Goal: Task Accomplishment & Management: Manage account settings

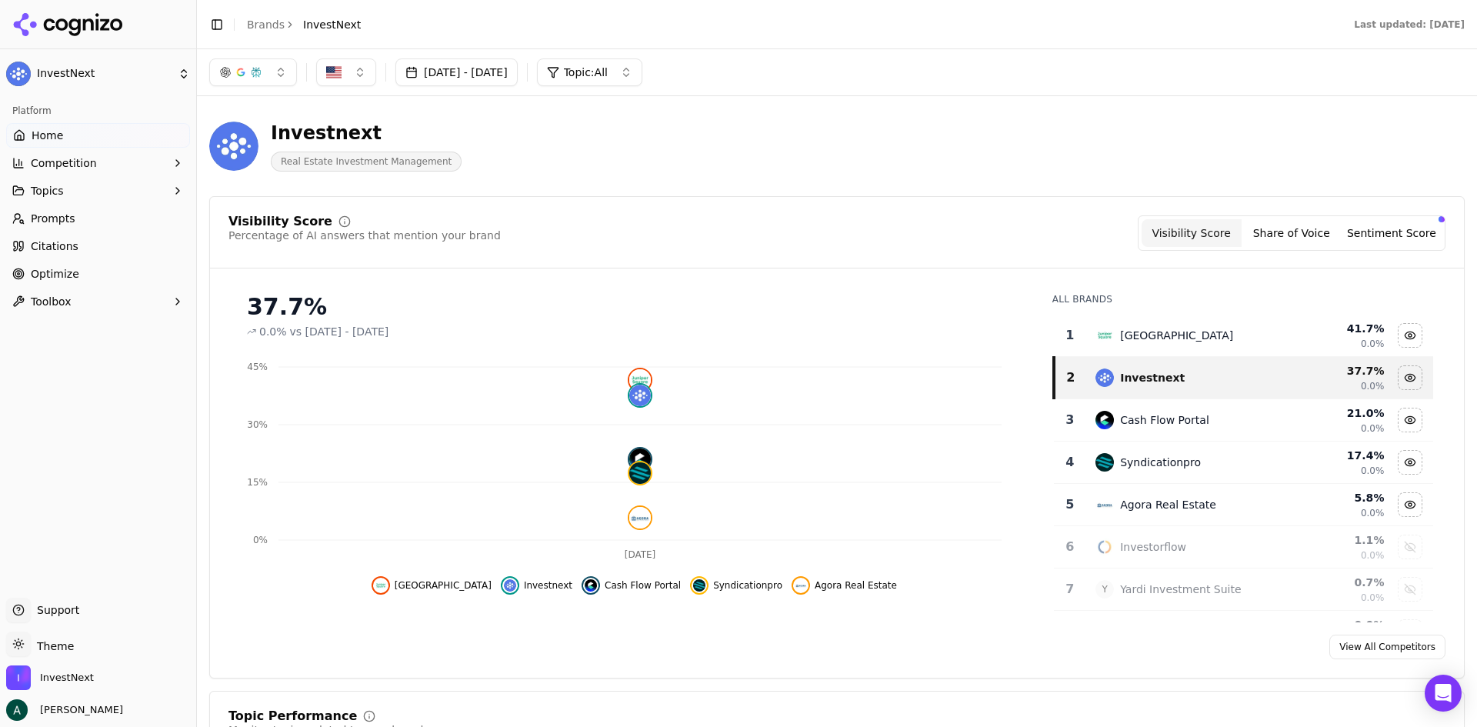
click at [71, 128] on link "Home" at bounding box center [98, 135] width 184 height 25
click at [125, 278] on link "Optimize" at bounding box center [98, 274] width 184 height 25
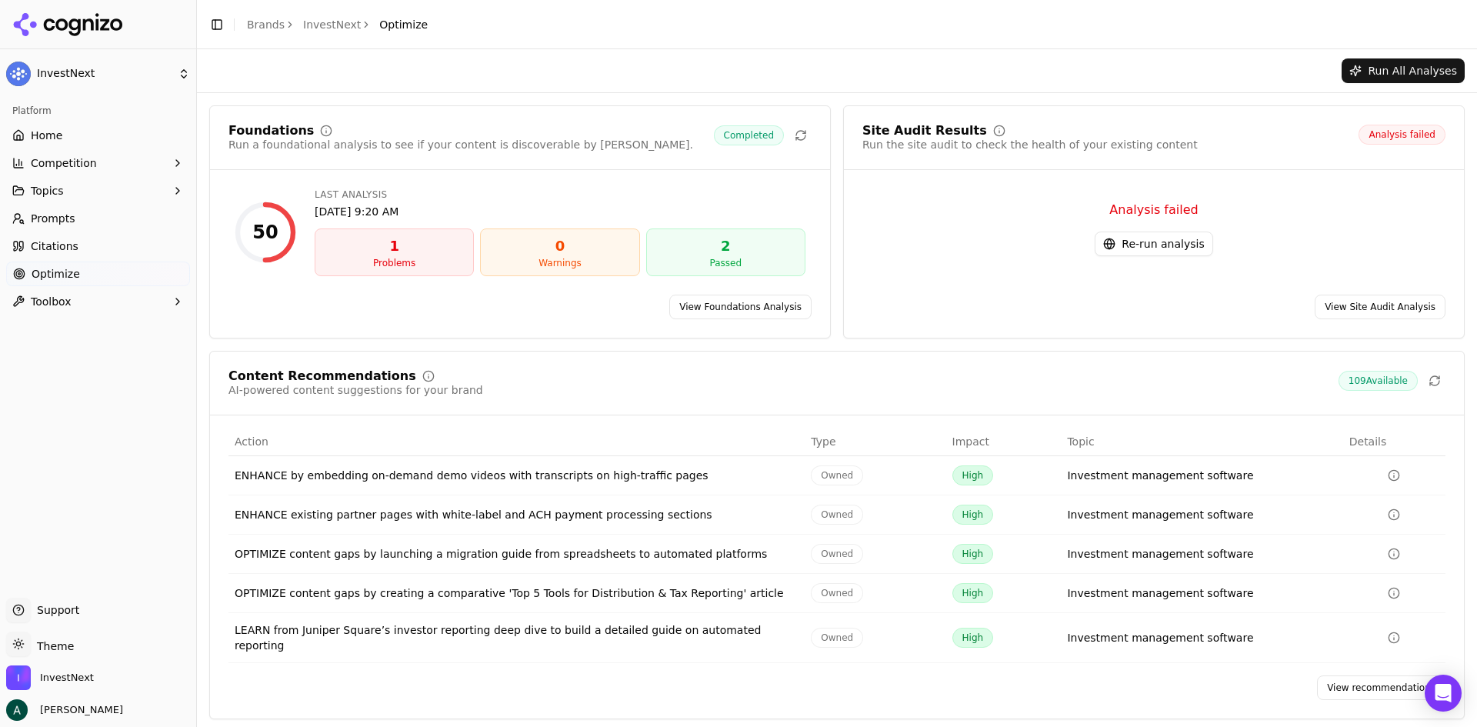
click at [1181, 561] on link "View recommendations" at bounding box center [1381, 687] width 128 height 25
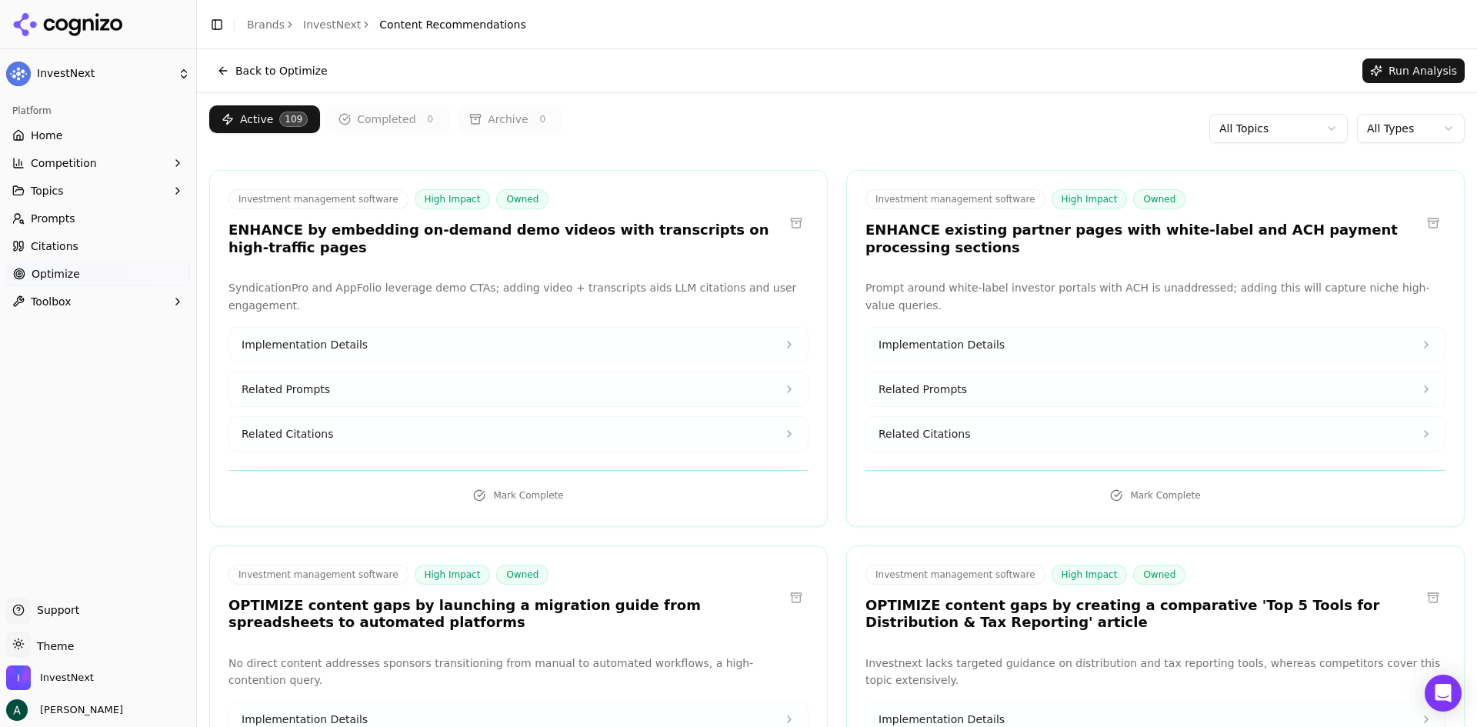
click at [627, 133] on div "Active 109 Completed 0 Archive 0 All Topics All Types" at bounding box center [836, 128] width 1255 height 46
click at [1181, 128] on html "InvestNext Platform Home Competition Topics Prompts Citations Optimize Toolbox …" at bounding box center [738, 363] width 1477 height 727
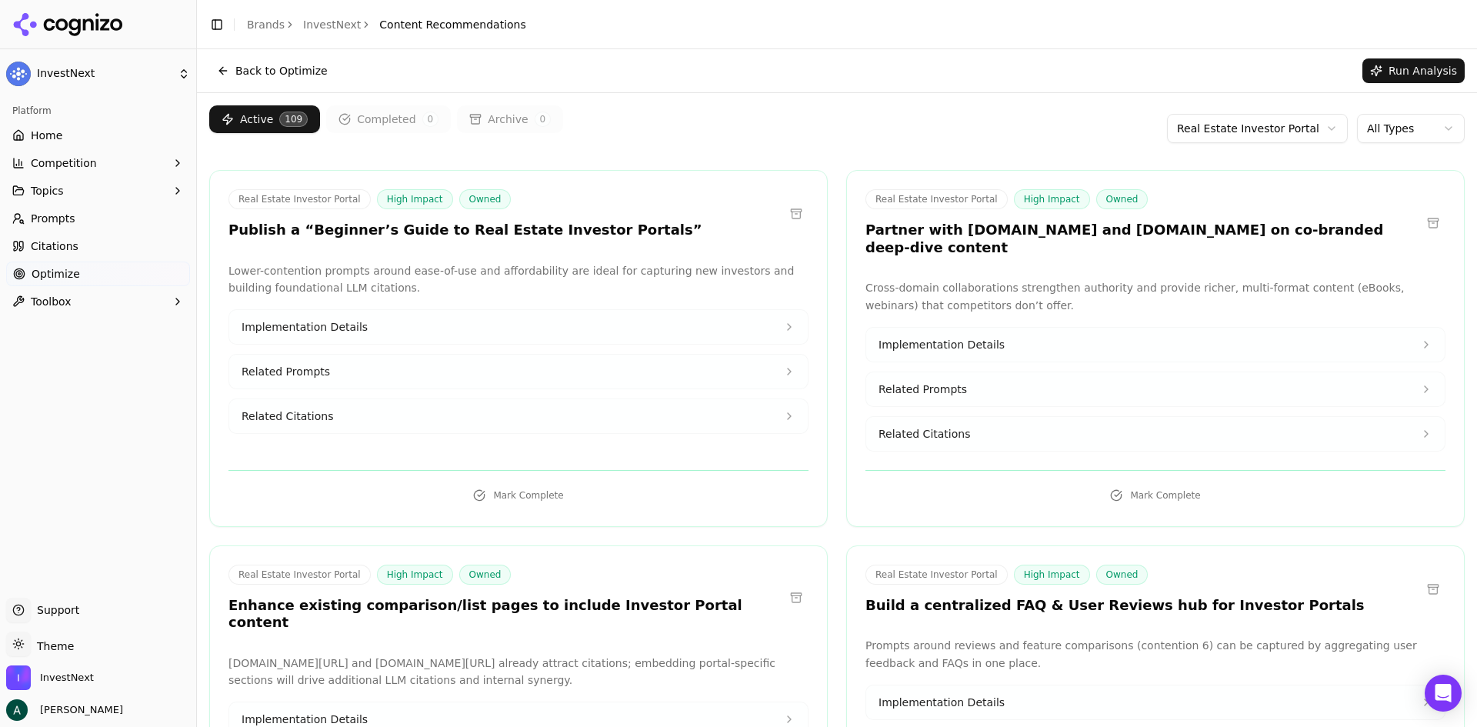
click at [69, 185] on button "Topics" at bounding box center [98, 190] width 184 height 25
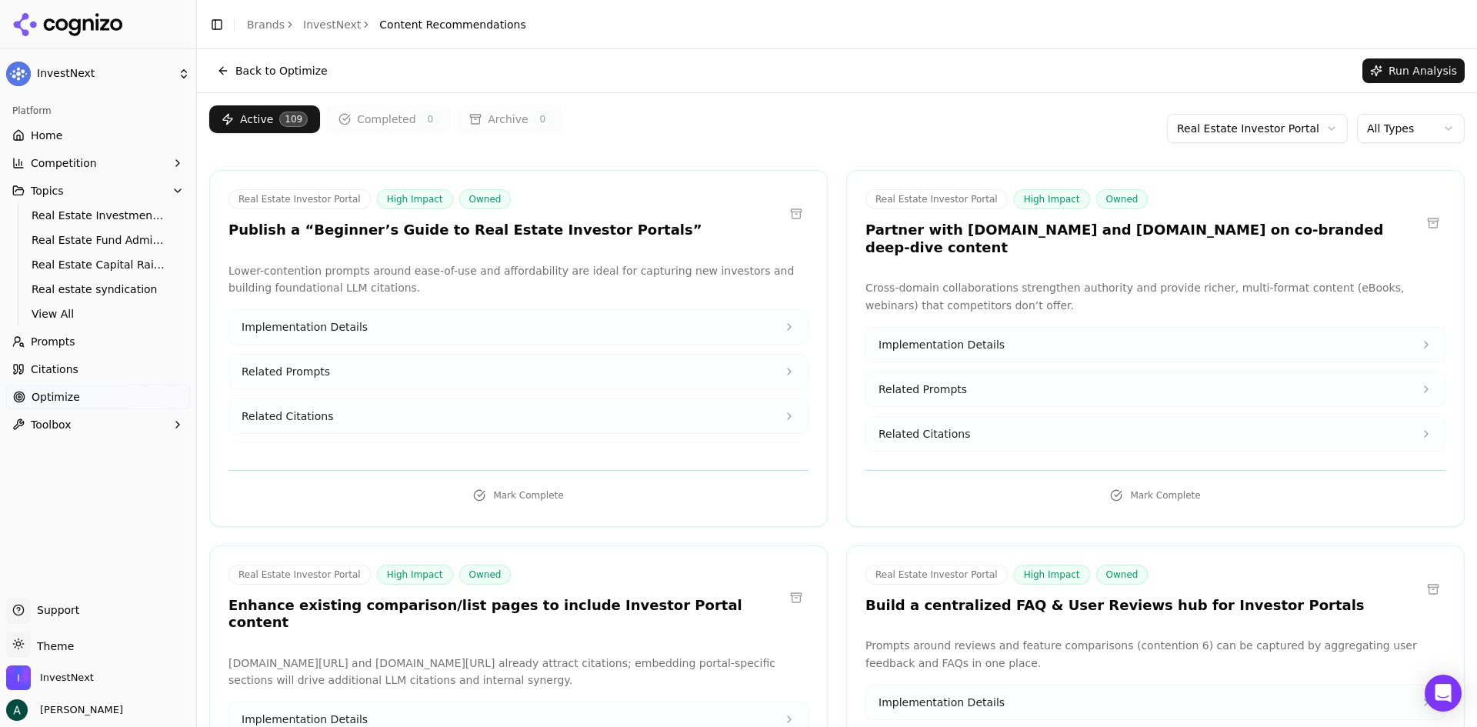
click at [62, 337] on span "Prompts" at bounding box center [53, 341] width 45 height 15
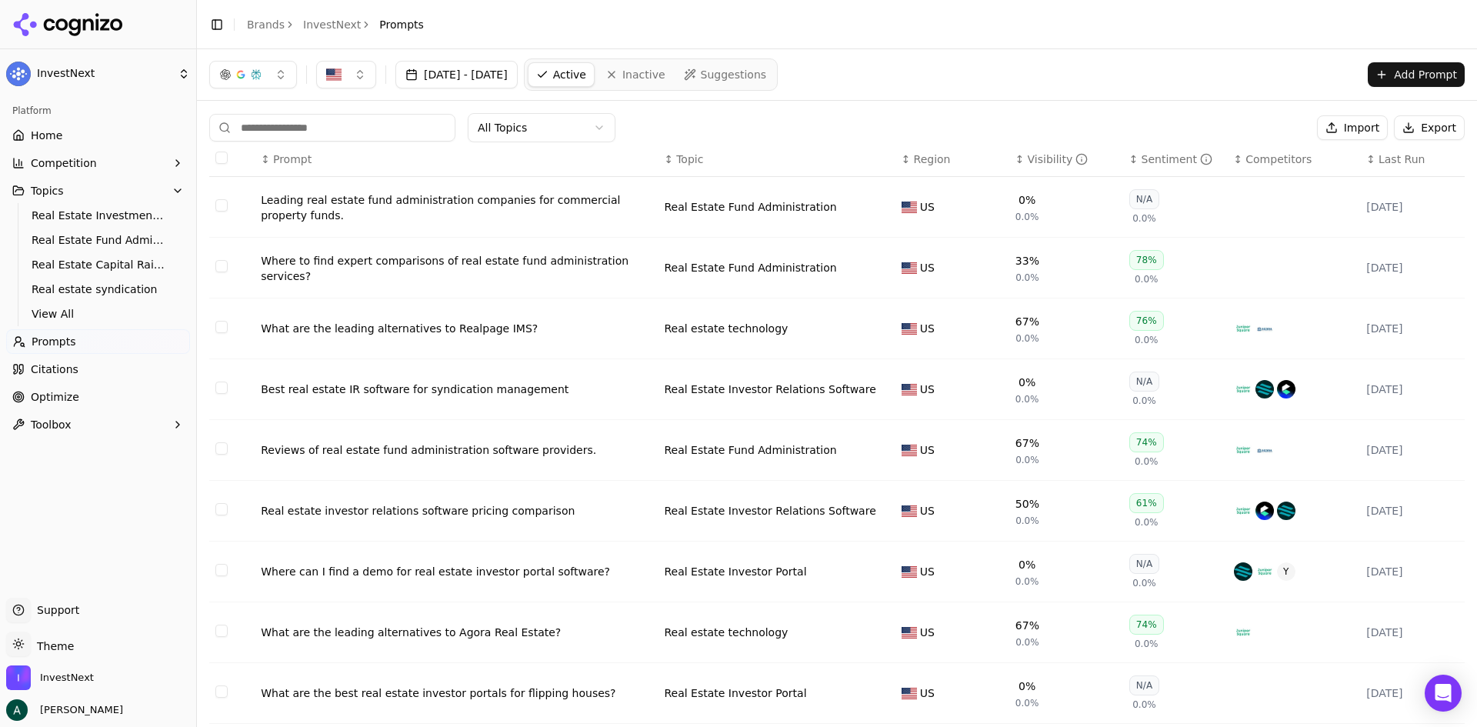
click at [95, 192] on button "Topics" at bounding box center [98, 190] width 184 height 25
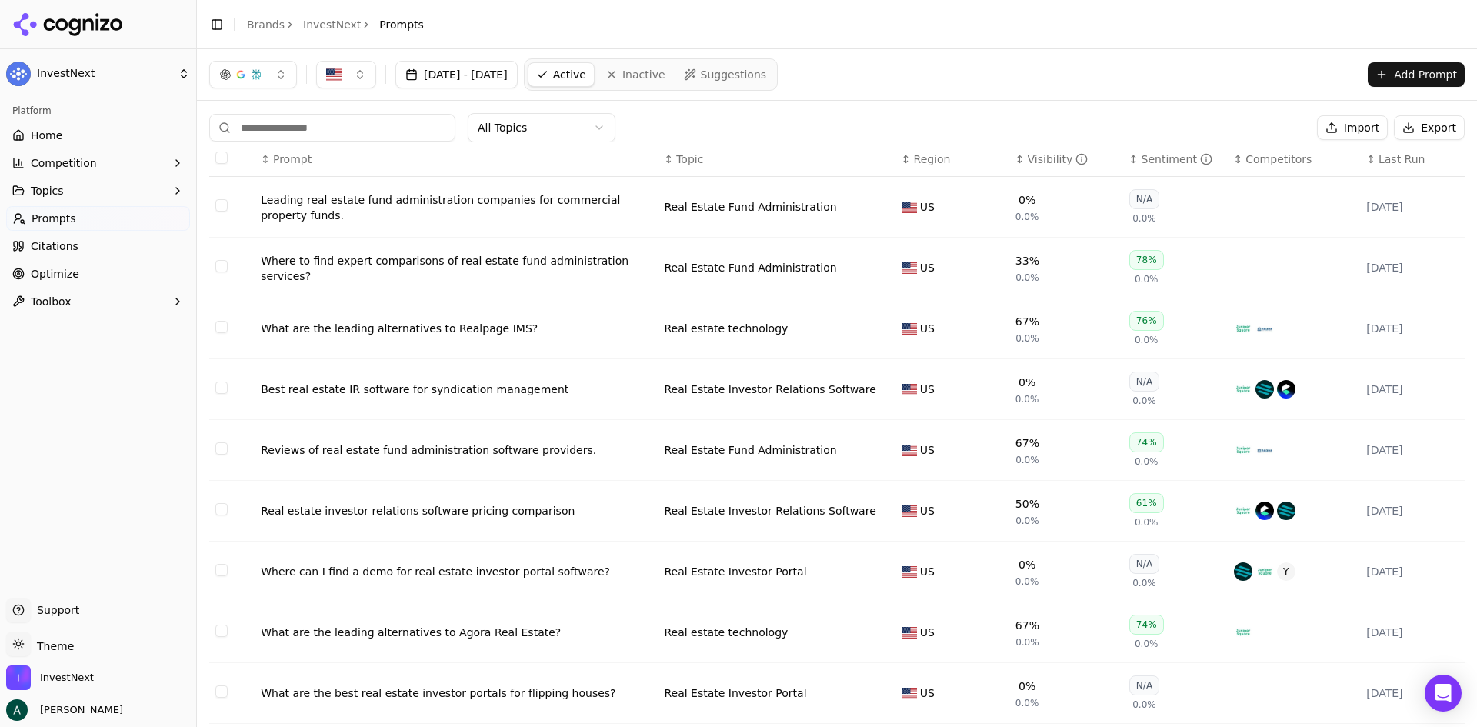
click at [104, 196] on button "Topics" at bounding box center [98, 190] width 184 height 25
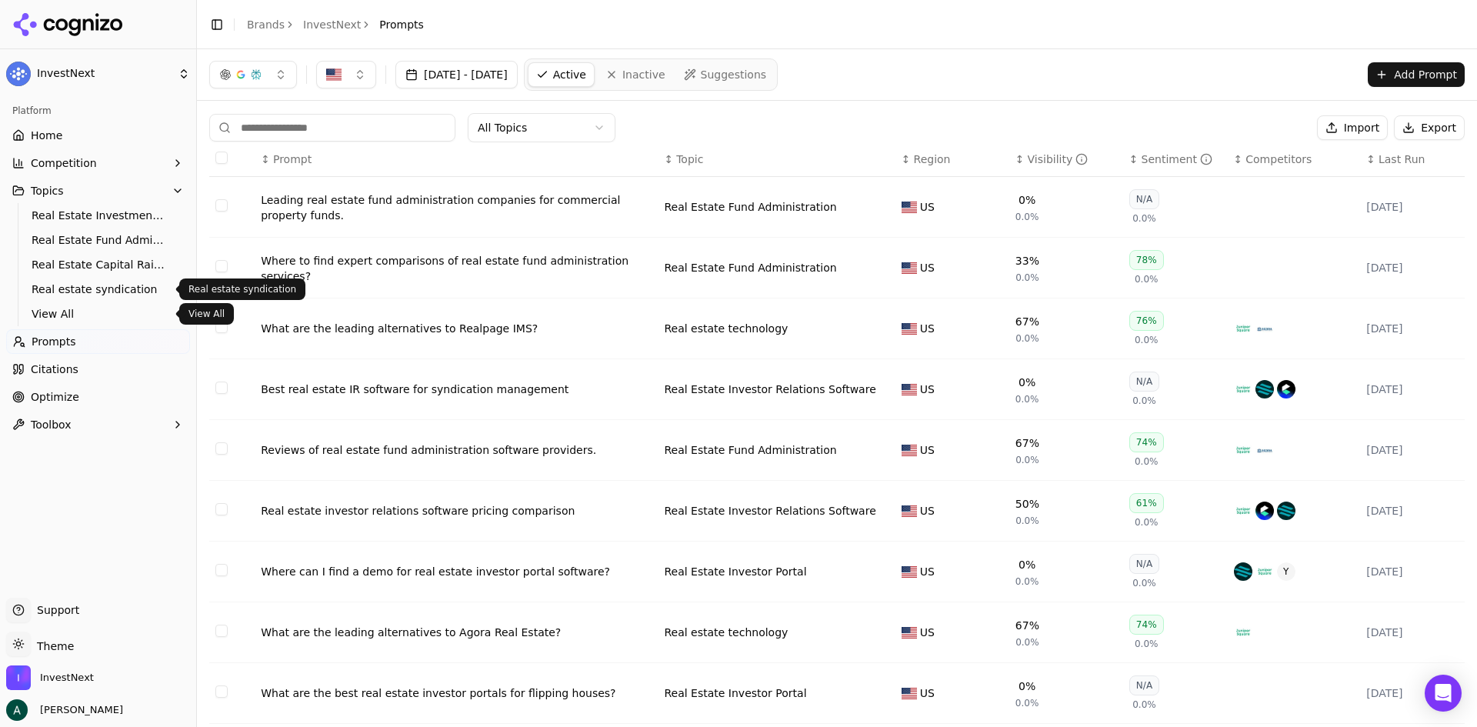
click at [68, 308] on span "View All" at bounding box center [99, 313] width 134 height 15
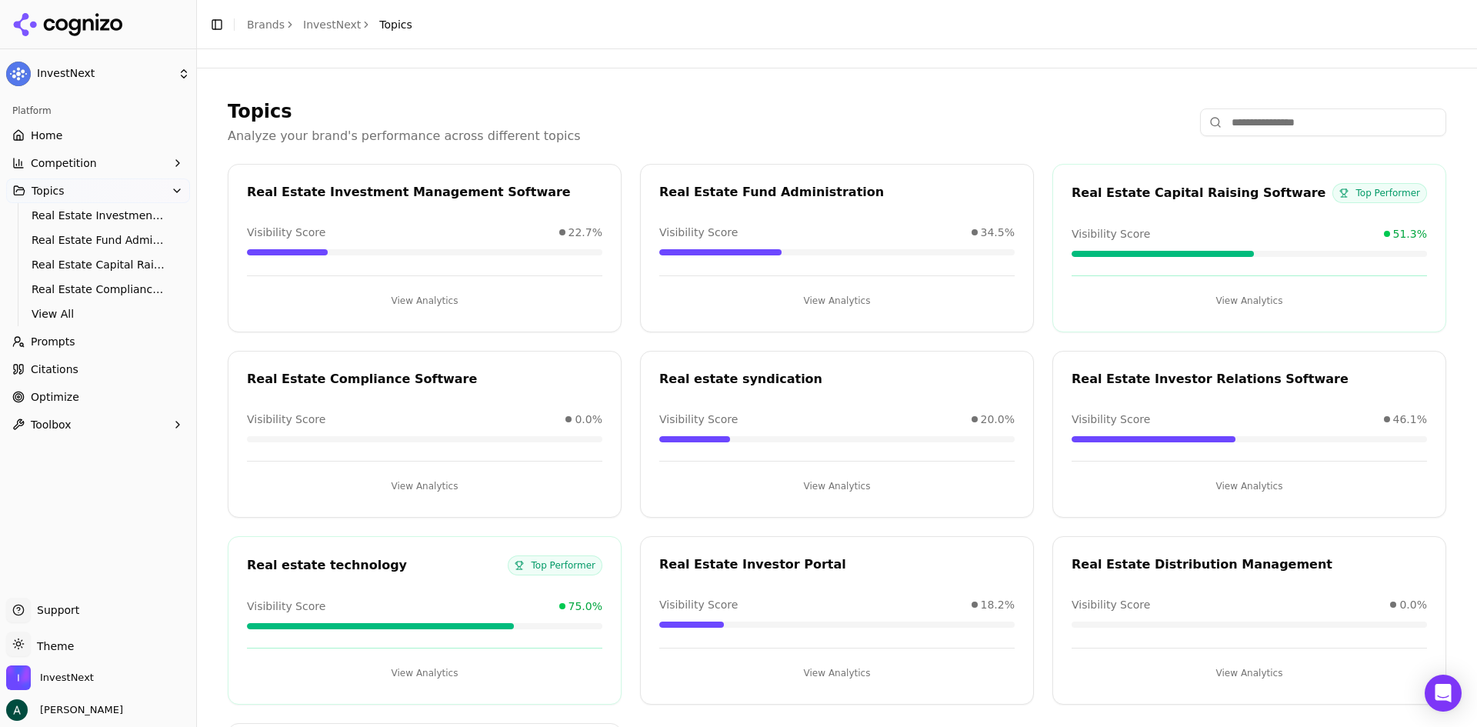
scroll to position [194, 0]
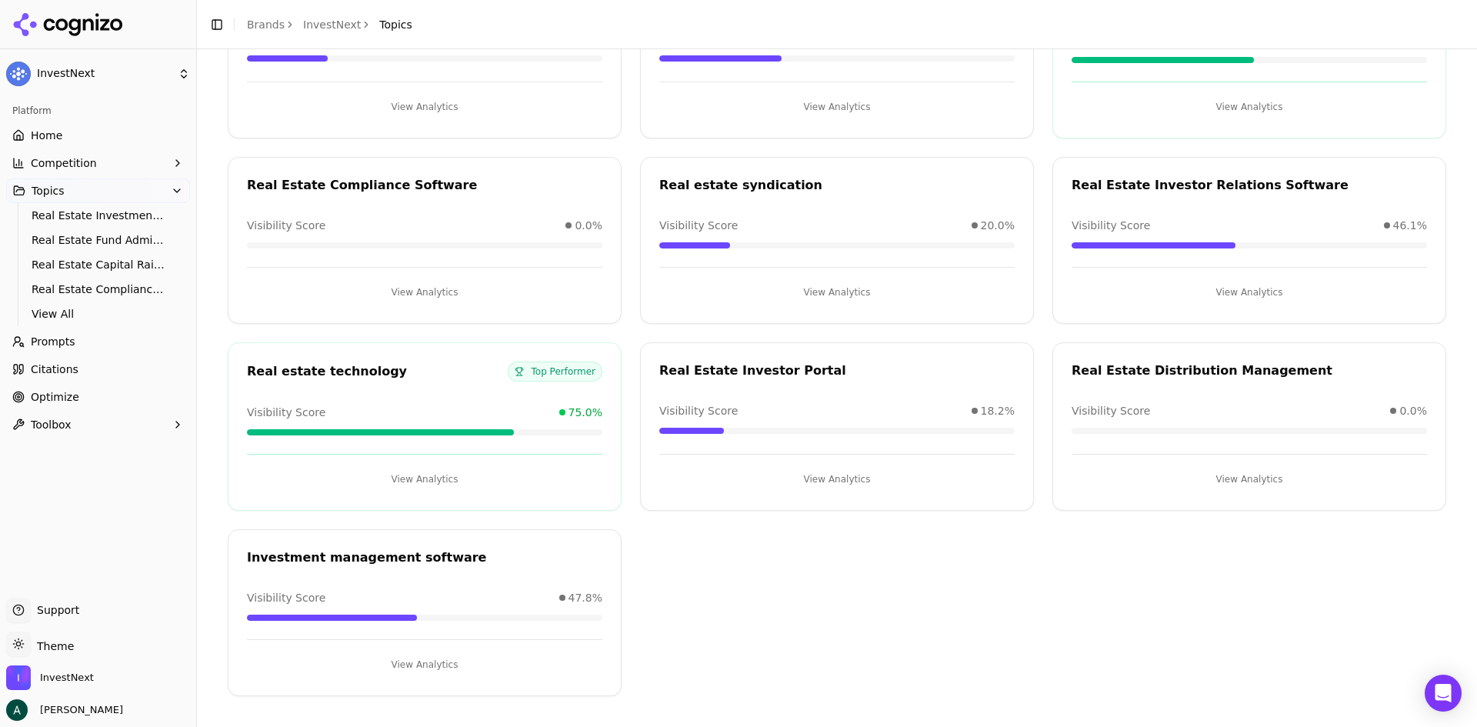
click at [807, 470] on button "View Analytics" at bounding box center [836, 479] width 355 height 25
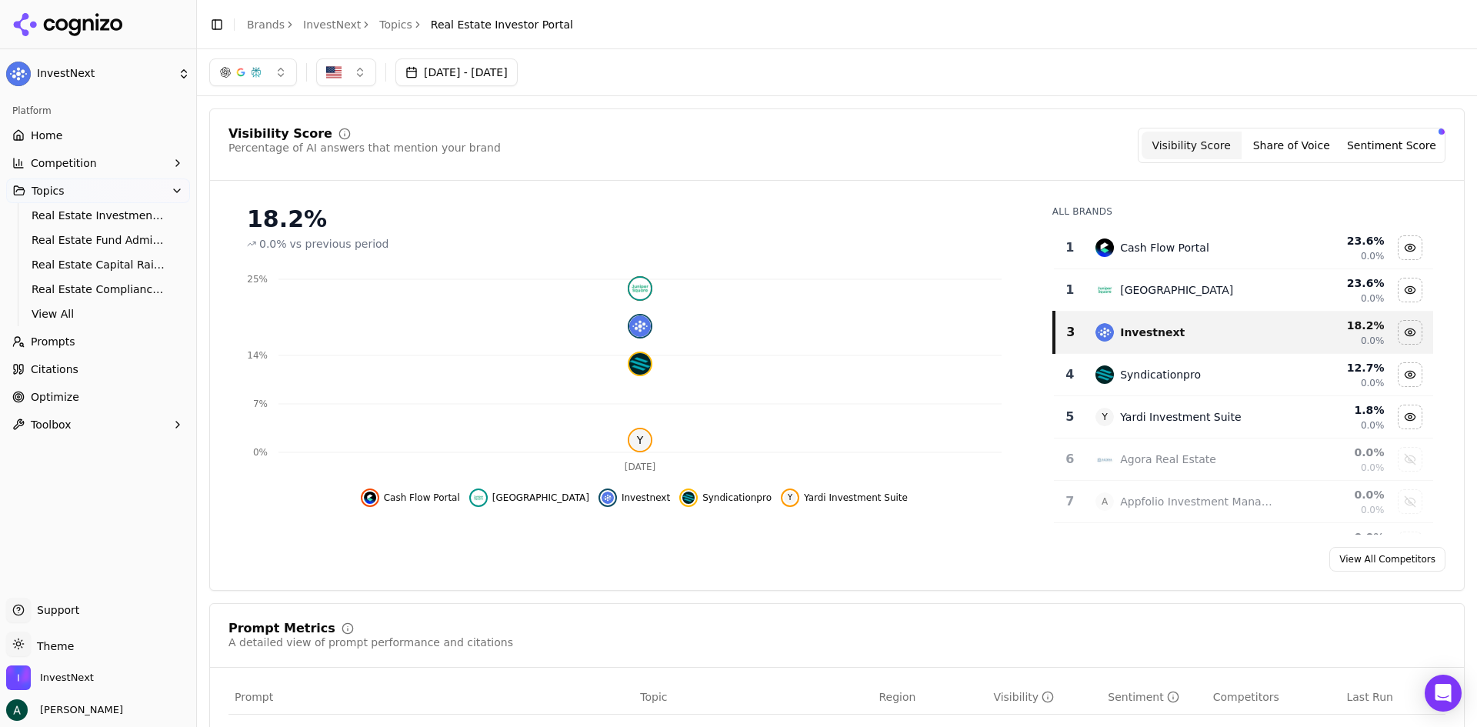
click at [72, 393] on span "Optimize" at bounding box center [55, 396] width 48 height 15
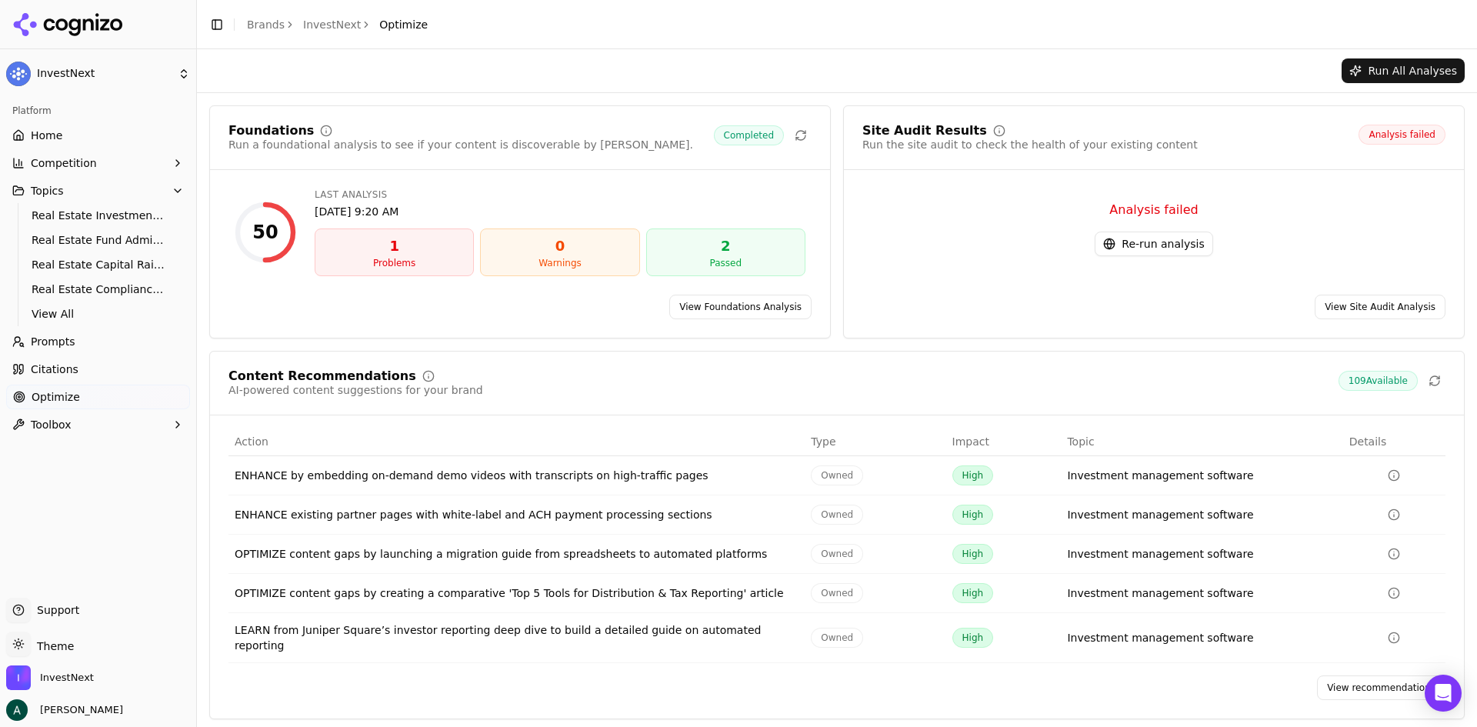
click at [1181, 561] on link "View recommendations" at bounding box center [1381, 687] width 128 height 25
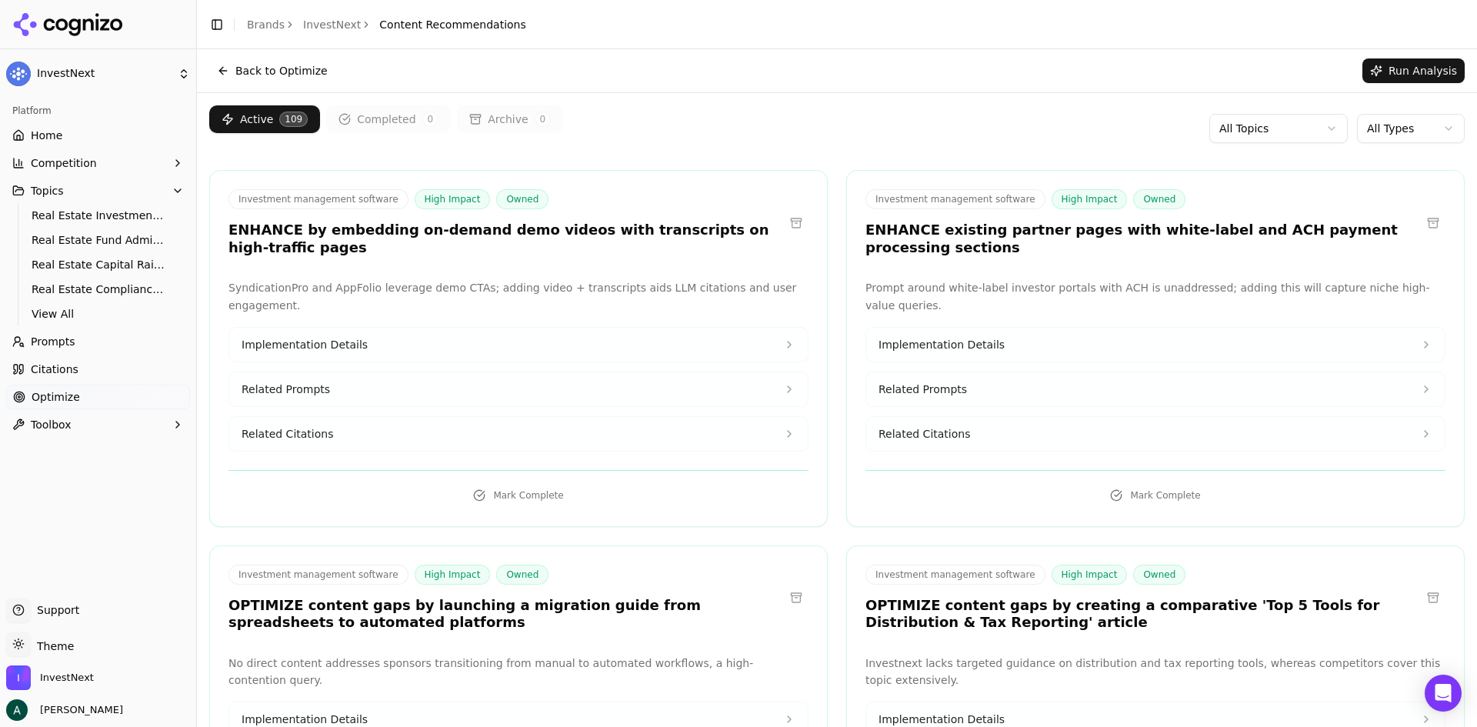
click at [1181, 130] on html "InvestNext Platform Home Competition Topics Real Estate Investment Management S…" at bounding box center [738, 363] width 1477 height 727
click at [1181, 128] on html "InvestNext Platform Home Competition Topics Real Estate Investment Management S…" at bounding box center [738, 363] width 1477 height 727
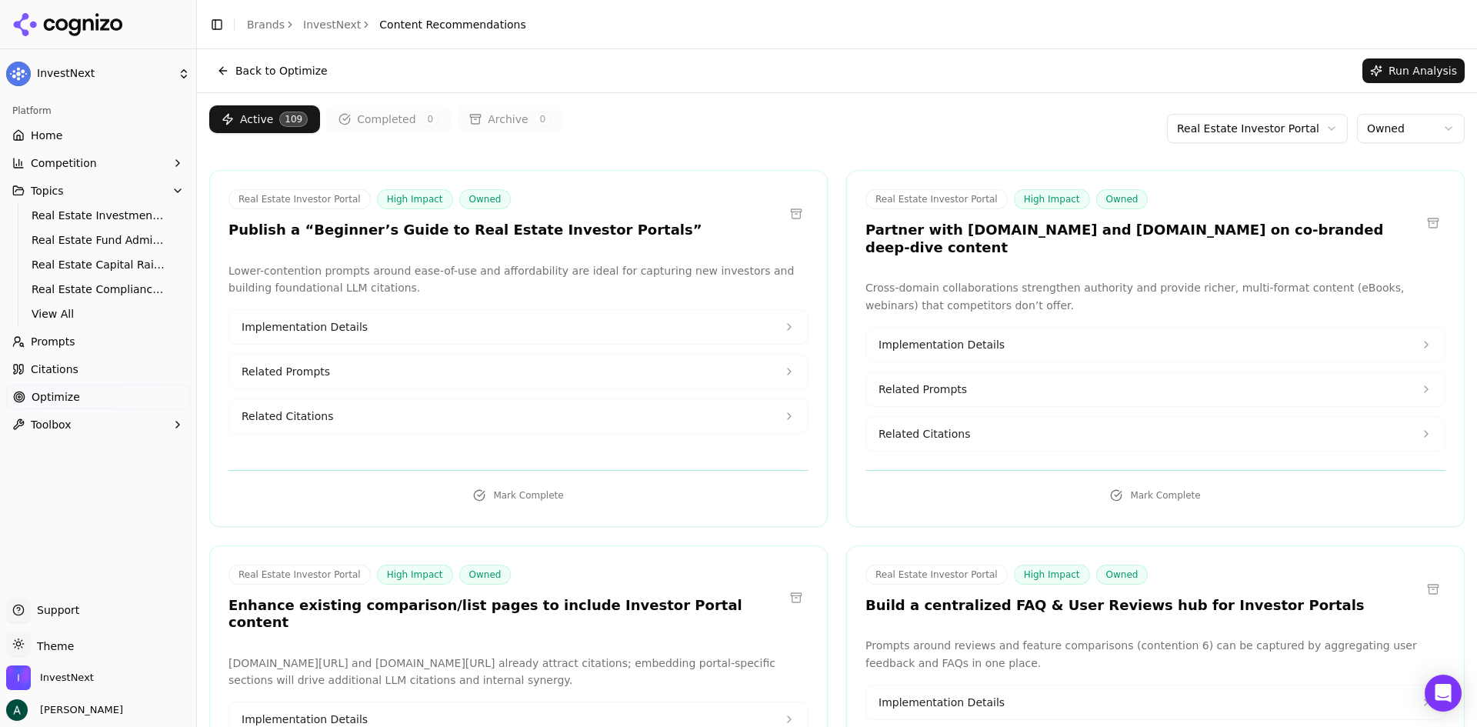
click at [876, 115] on div "Active 109 Completed 0 Archive 0 Real Estate Investor Portal Owned" at bounding box center [836, 128] width 1255 height 46
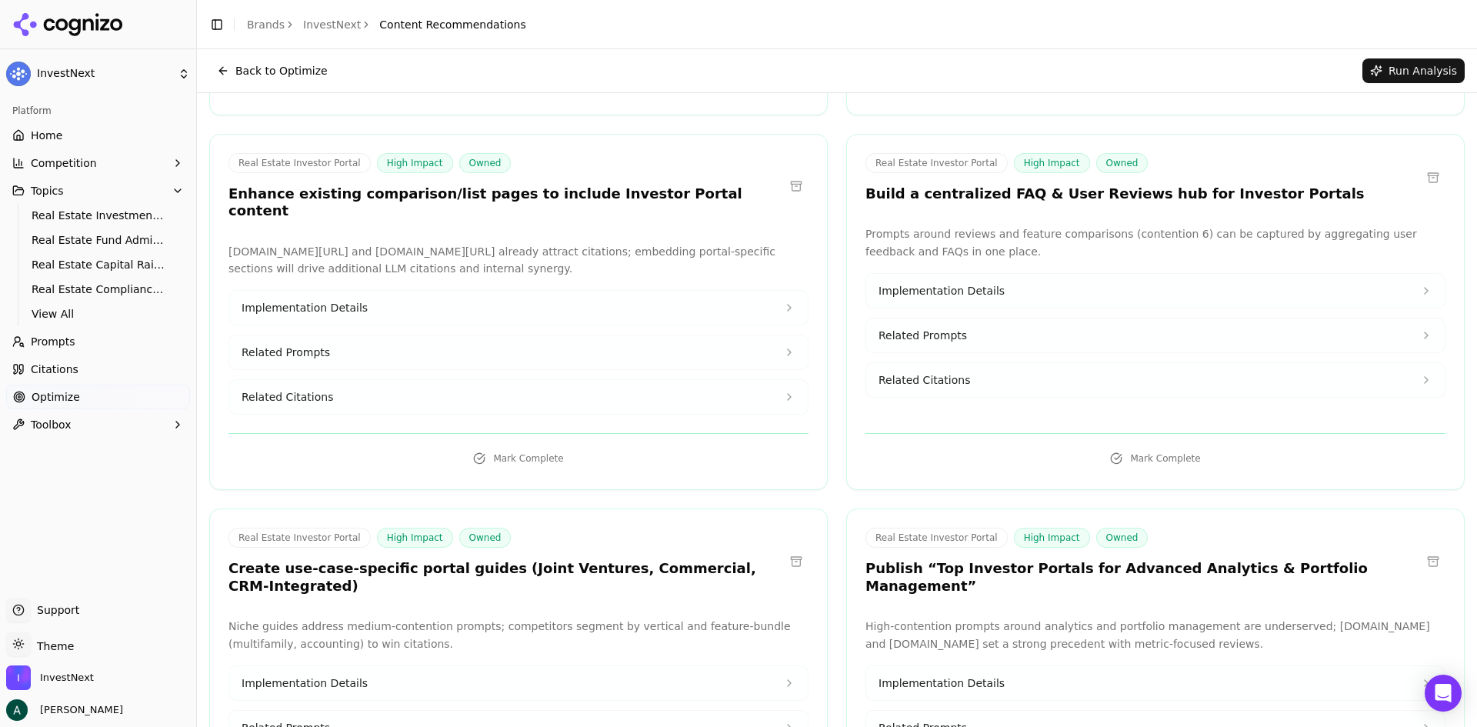
scroll to position [385, 0]
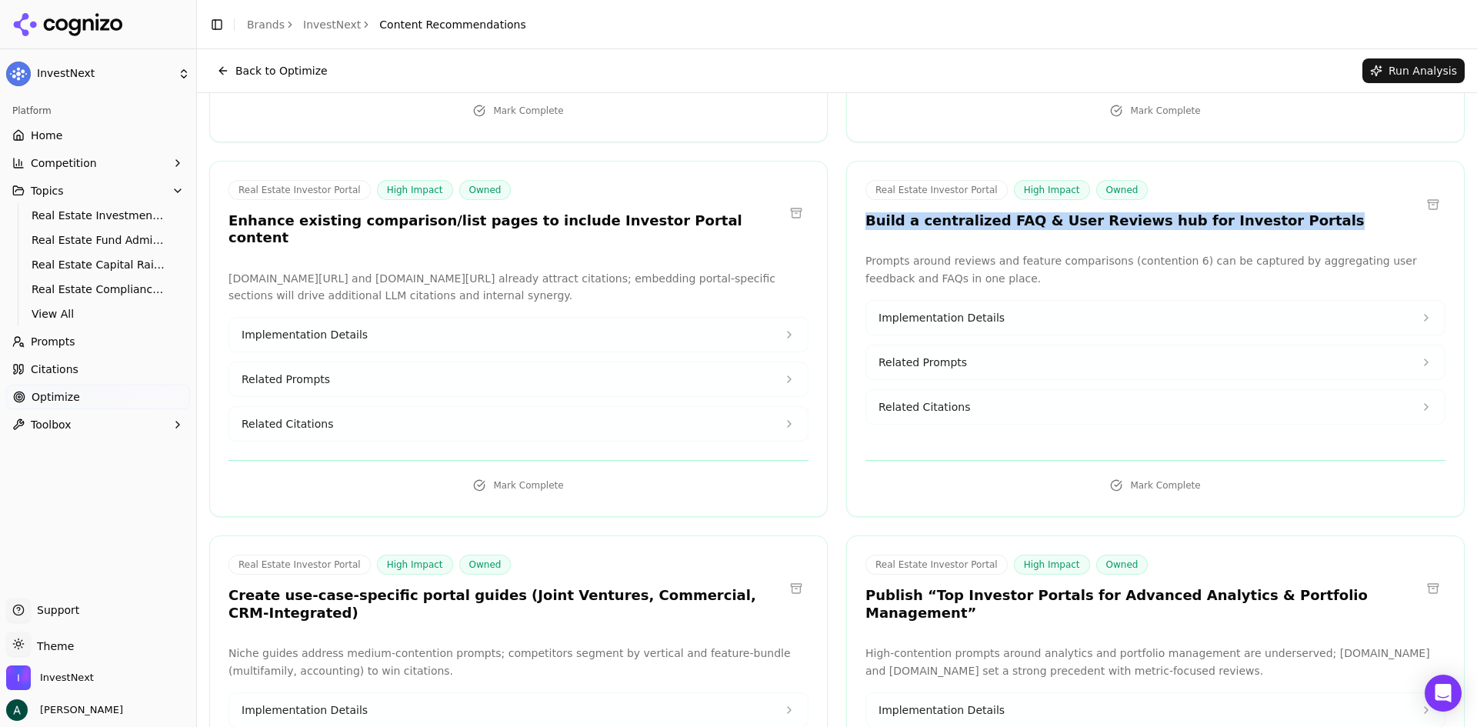
drag, startPoint x: 859, startPoint y: 204, endPoint x: 1268, endPoint y: 204, distance: 408.4
click at [1181, 204] on div "Real Estate Investor Portal High Impact Owned Build a centralized FAQ & User Re…" at bounding box center [1155, 205] width 580 height 50
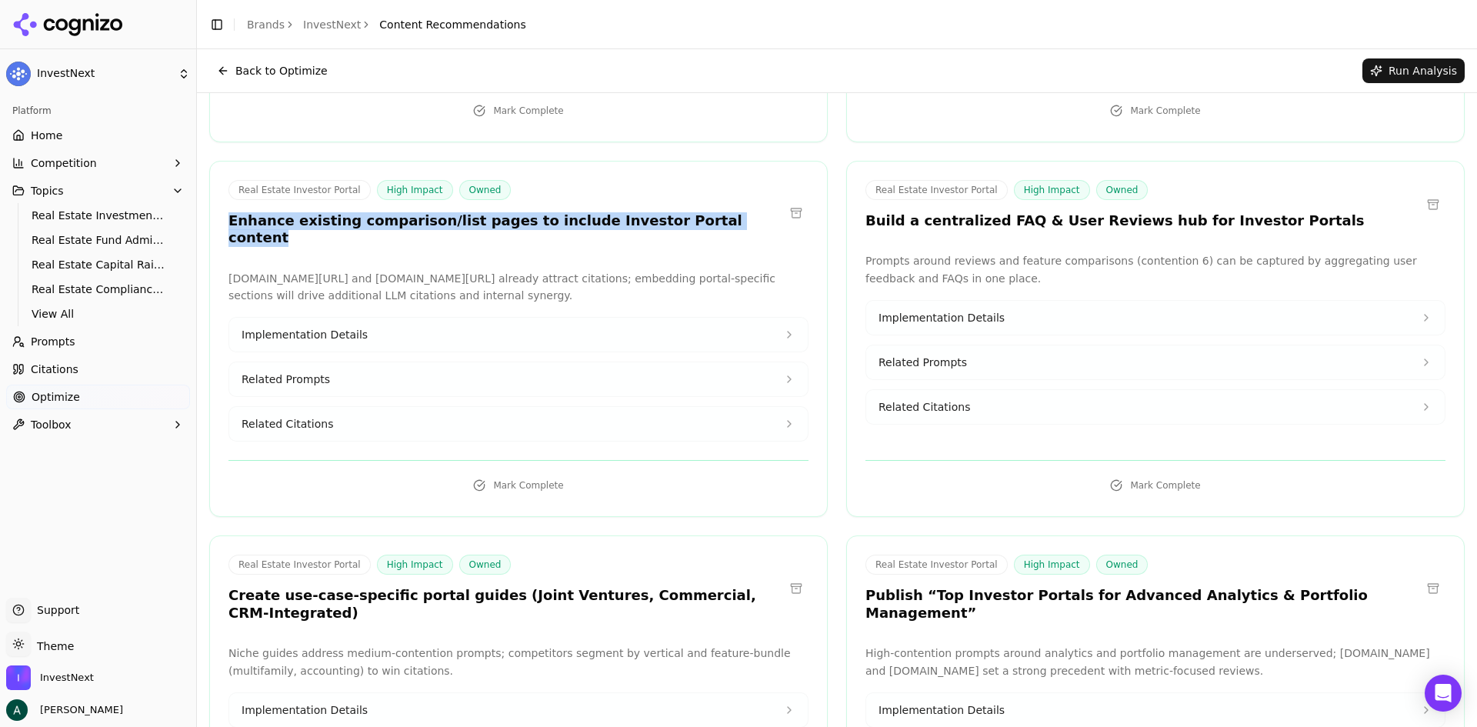
drag, startPoint x: 708, startPoint y: 195, endPoint x: 218, endPoint y: 194, distance: 490.7
click at [218, 194] on div "Real Estate Investor Portal High Impact Owned Enhance existing comparison/list …" at bounding box center [518, 216] width 617 height 72
click at [461, 212] on h3 "Enhance existing comparison/list pages to include Investor Portal content" at bounding box center [505, 229] width 555 height 35
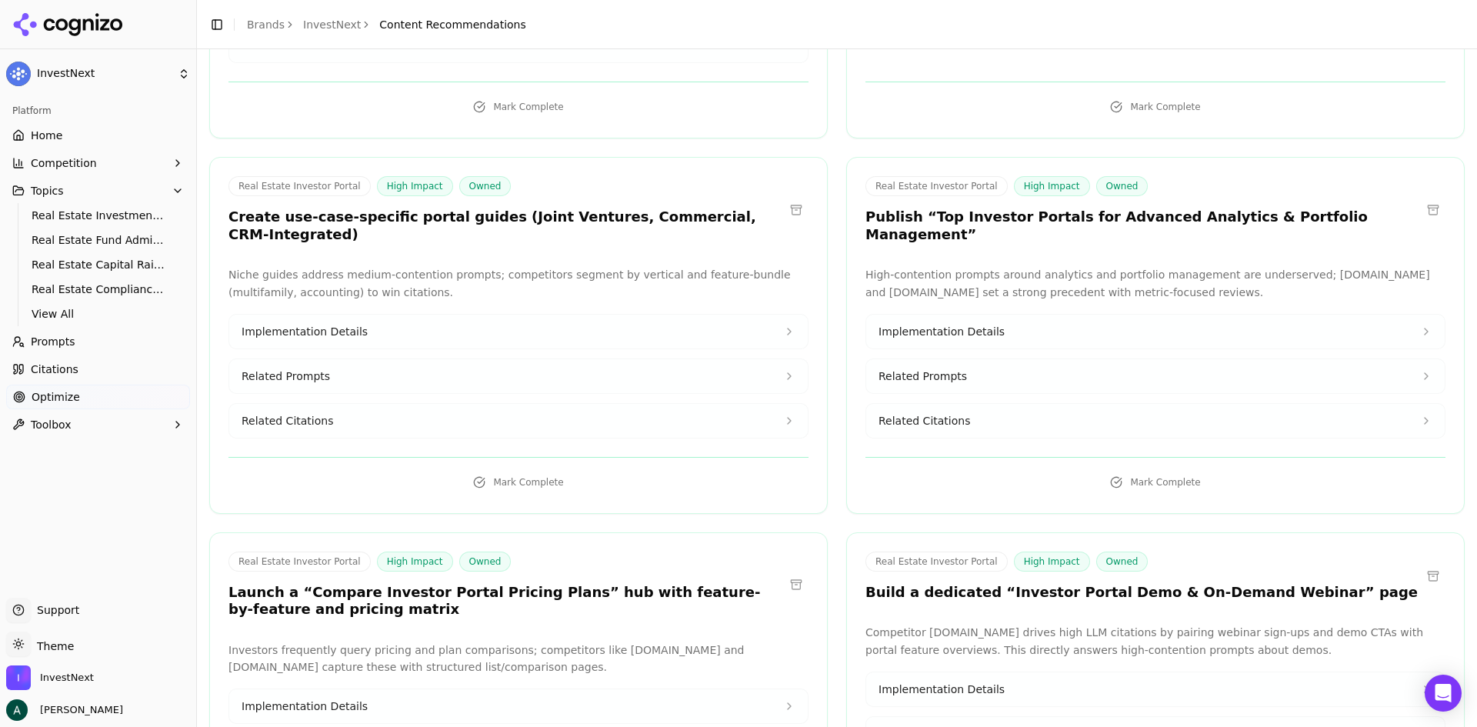
scroll to position [769, 0]
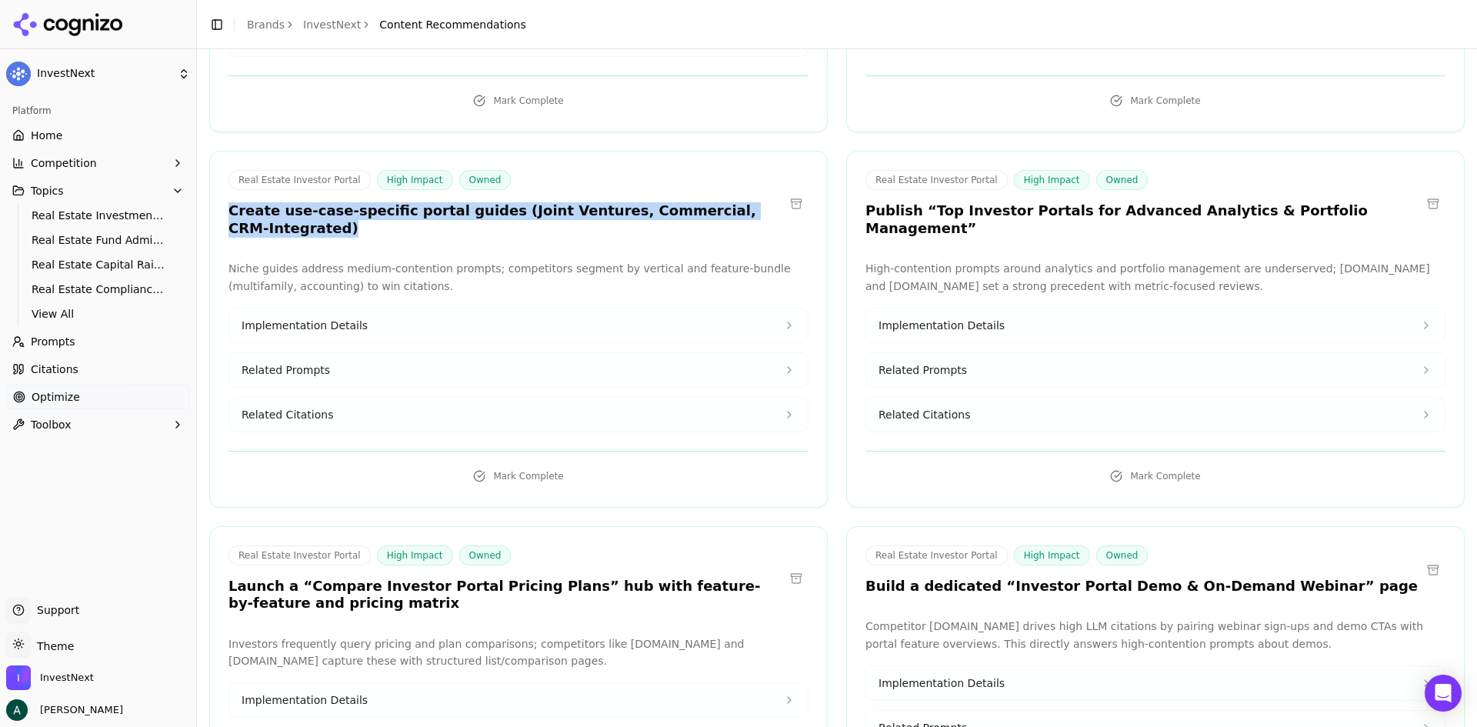
drag, startPoint x: 225, startPoint y: 181, endPoint x: 758, endPoint y: 189, distance: 533.9
click at [758, 189] on div "Real Estate Investor Portal High Impact Owned Create use-case-specific portal g…" at bounding box center [518, 206] width 617 height 72
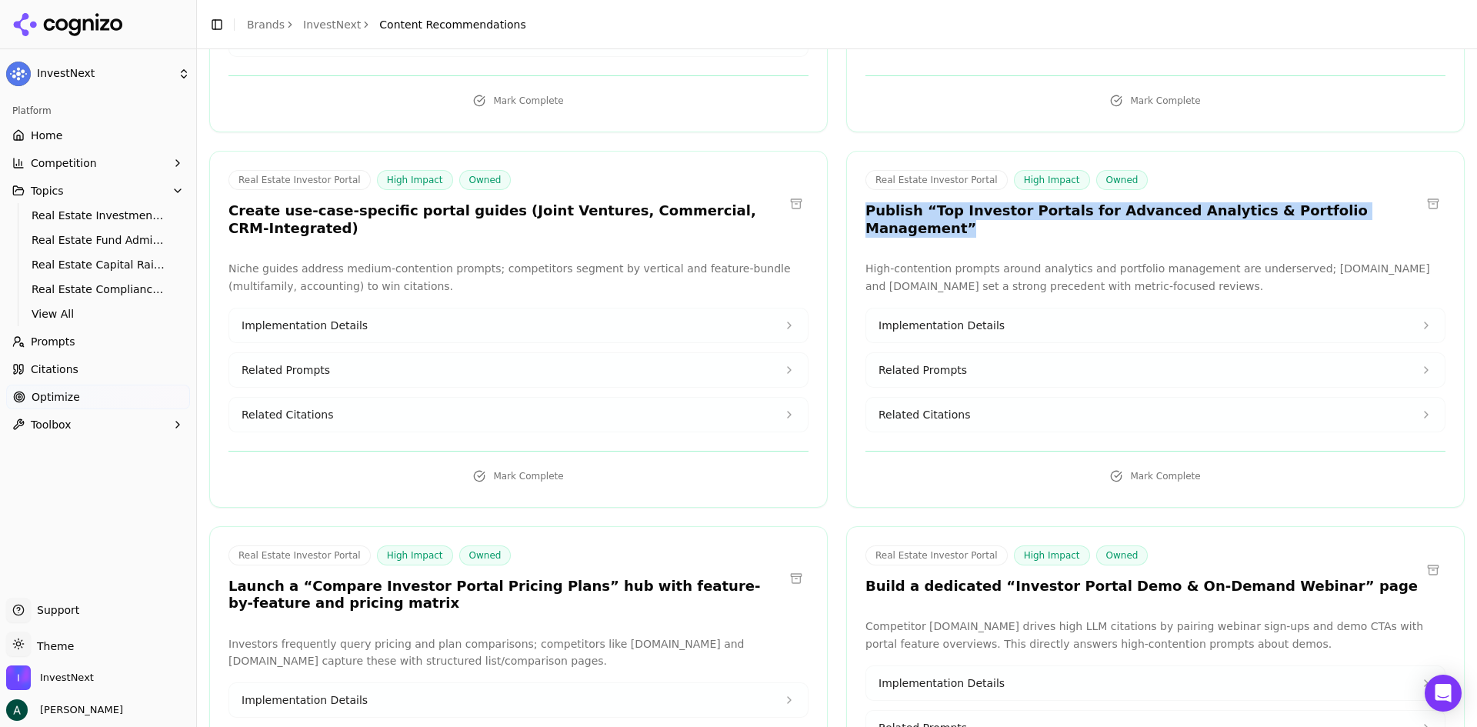
drag, startPoint x: 860, startPoint y: 185, endPoint x: 1359, endPoint y: 185, distance: 499.2
click at [1181, 185] on div "Real Estate Investor Portal High Impact Owned Publish “Top Investor Portals for…" at bounding box center [1155, 206] width 617 height 72
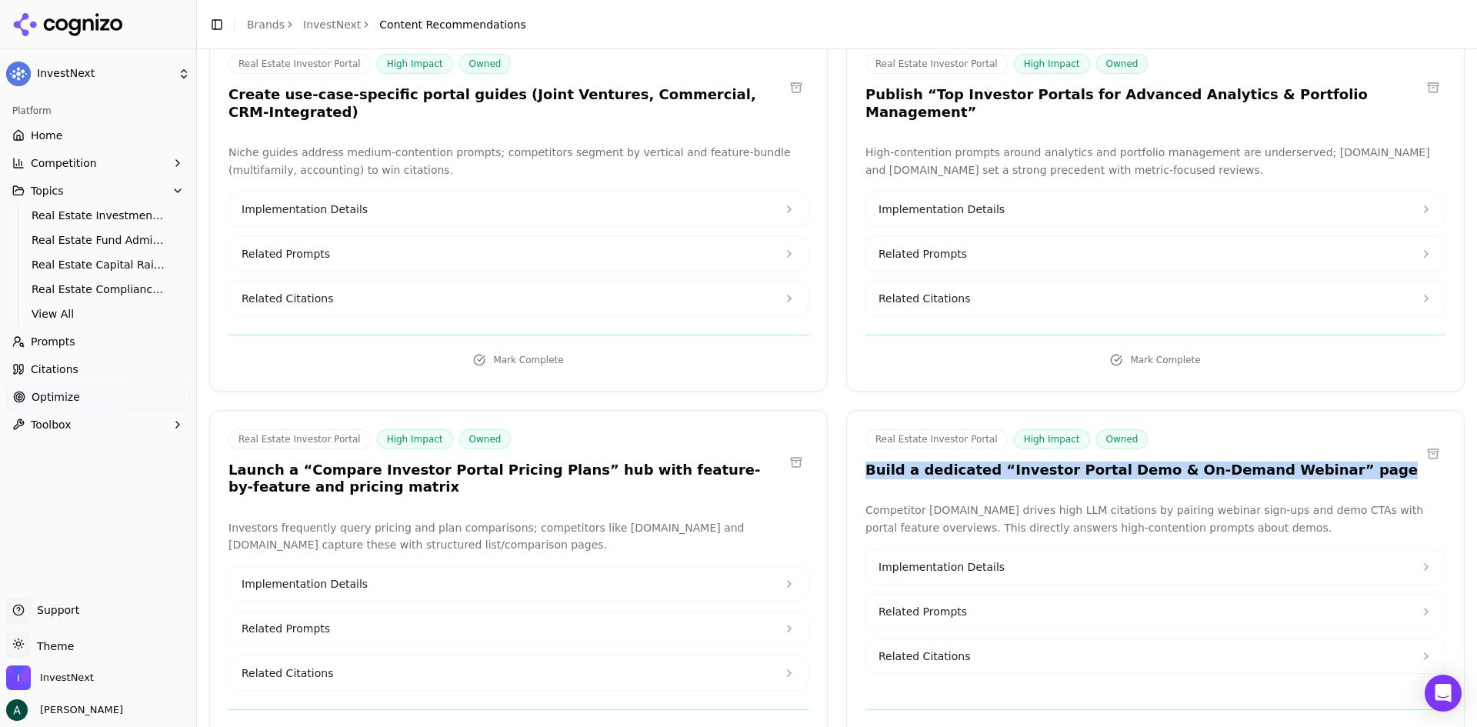
drag, startPoint x: 1307, startPoint y: 420, endPoint x: 835, endPoint y: 435, distance: 472.5
click at [835, 435] on div "Real Estate Investor Portal High Impact Owned Publish a “Beginner’s Guide to Re…" at bounding box center [836, 25] width 1255 height 1481
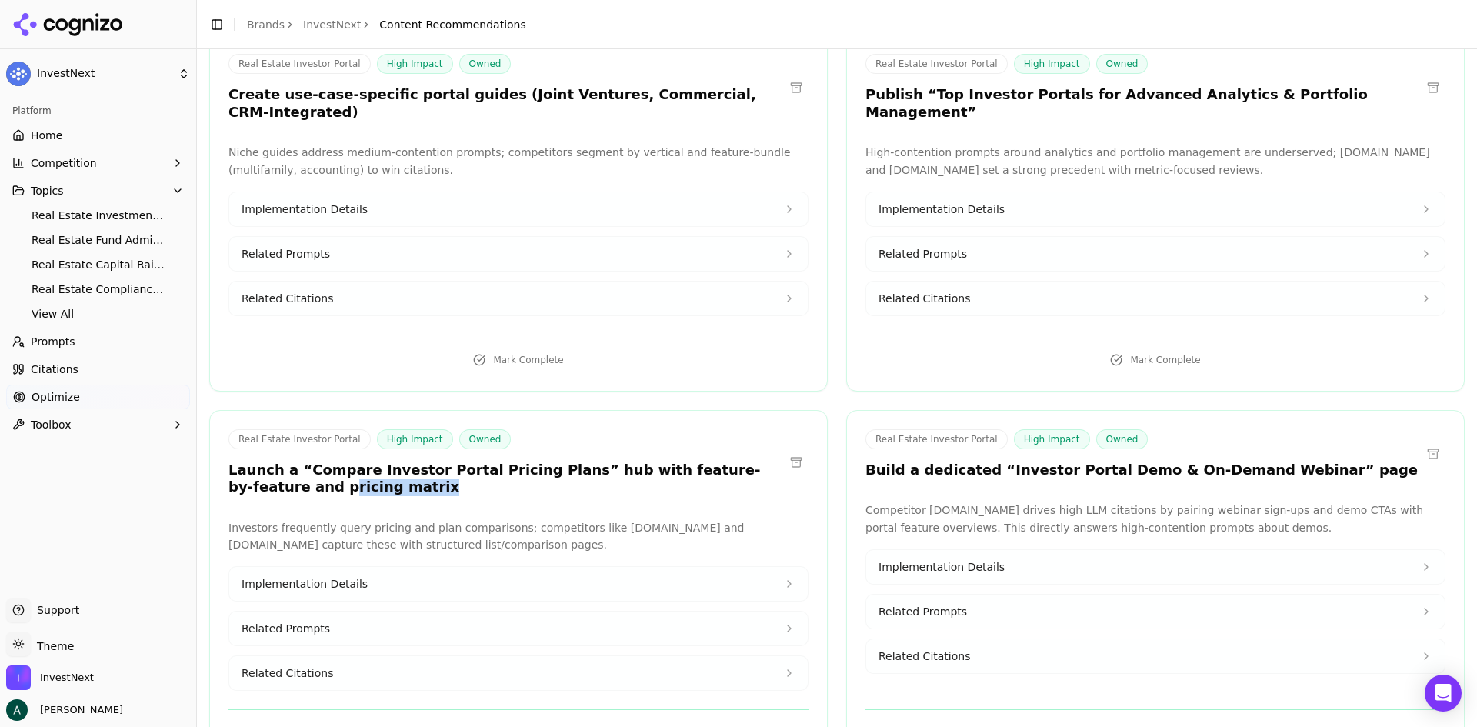
drag, startPoint x: 378, startPoint y: 446, endPoint x: 236, endPoint y: 428, distance: 142.6
click at [236, 429] on div "Real Estate Investor Portal High Impact Owned Launch a “Compare Investor Portal…" at bounding box center [518, 465] width 617 height 72
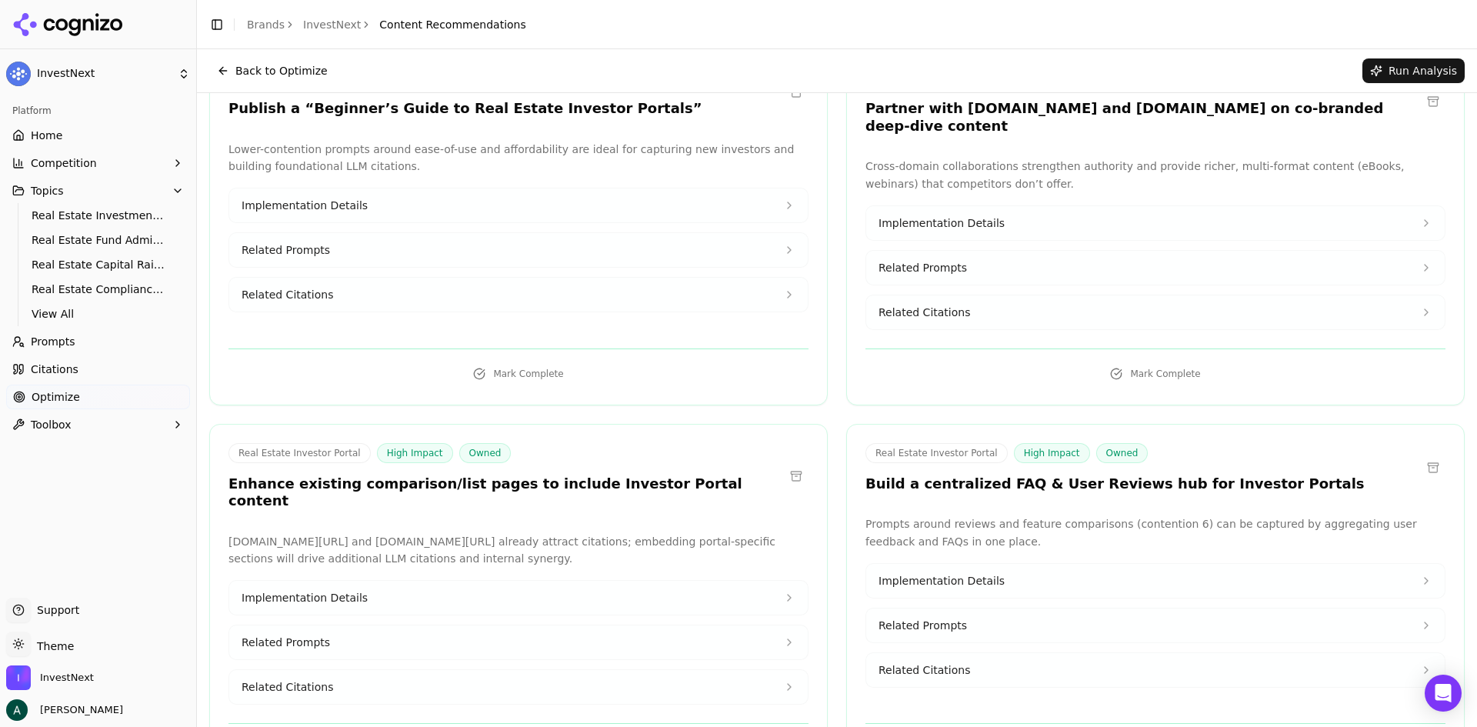
scroll to position [0, 0]
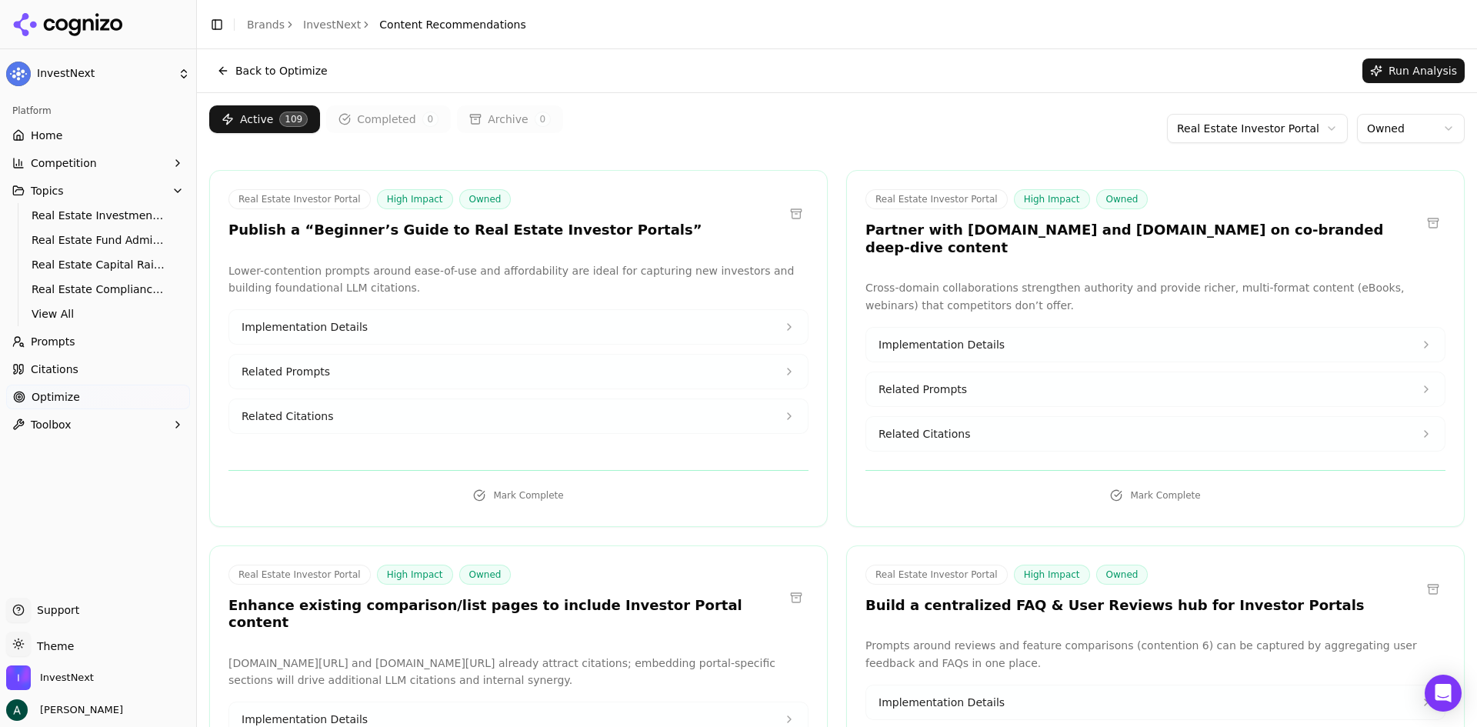
click at [132, 145] on link "Home" at bounding box center [98, 135] width 184 height 25
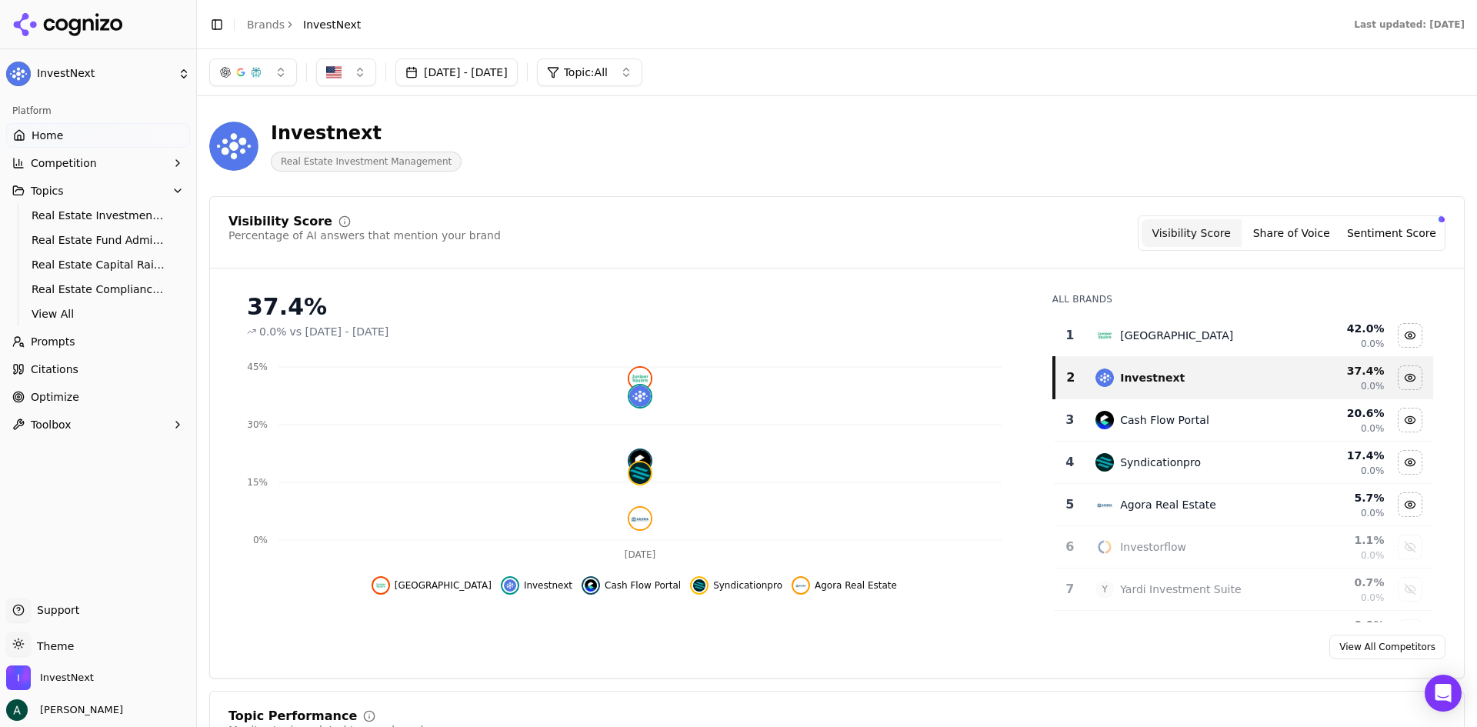
click at [173, 187] on icon "button" at bounding box center [178, 191] width 12 height 12
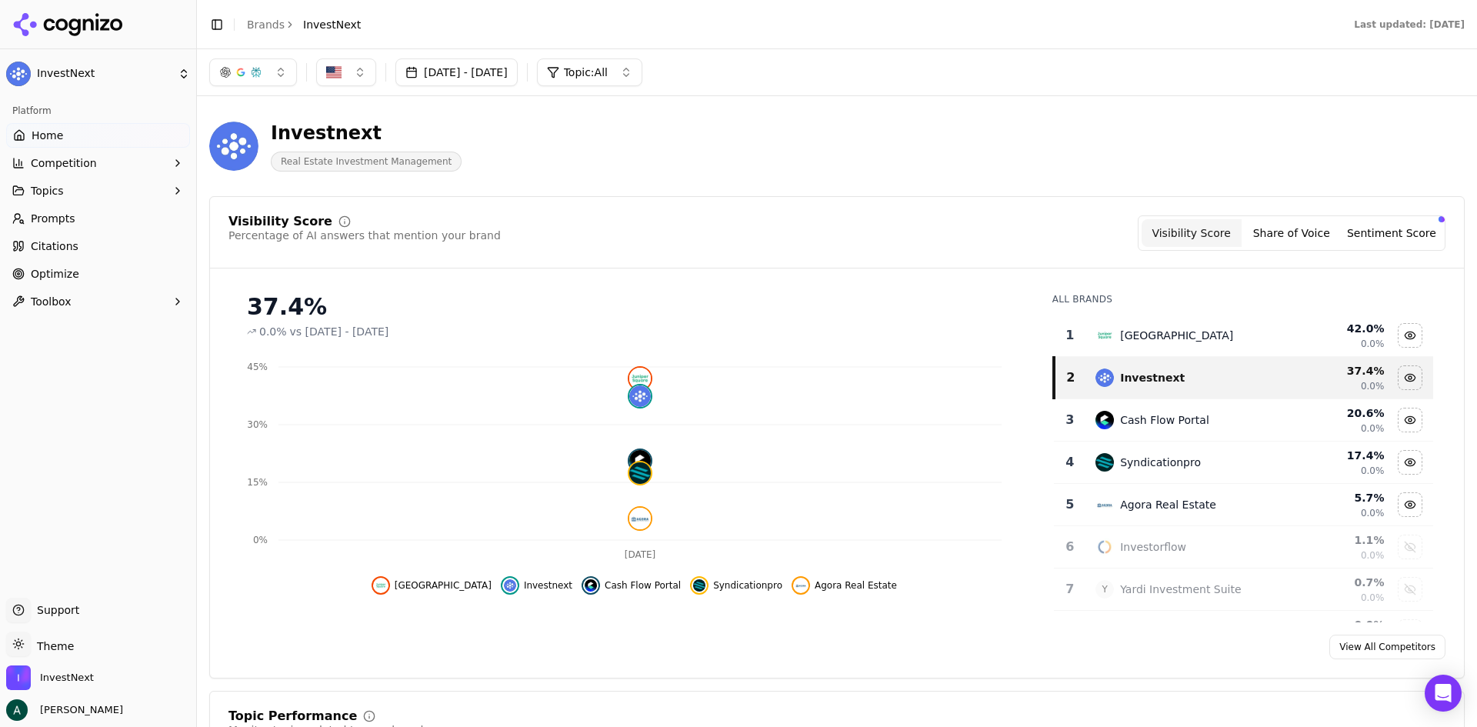
click at [815, 561] on span "Agora Real Estate" at bounding box center [856, 585] width 82 height 12
click at [795, 561] on img "Show agora real estate data" at bounding box center [801, 585] width 12 height 12
click at [1152, 501] on div "Agora Real Estate" at bounding box center [1168, 504] width 96 height 15
click at [1132, 505] on div "Agora Real Estate" at bounding box center [1168, 504] width 96 height 15
click at [1140, 543] on div "Investorflow" at bounding box center [1153, 546] width 66 height 15
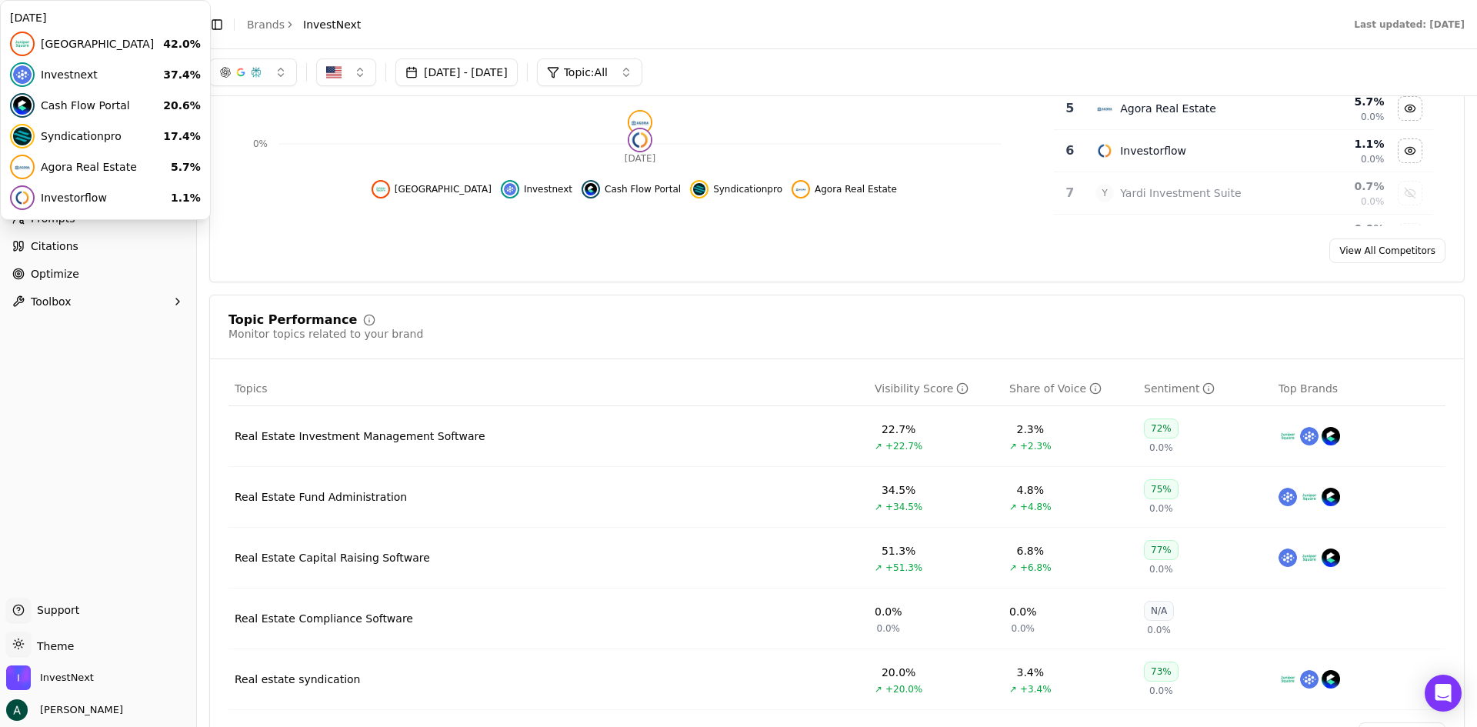
scroll to position [154, 0]
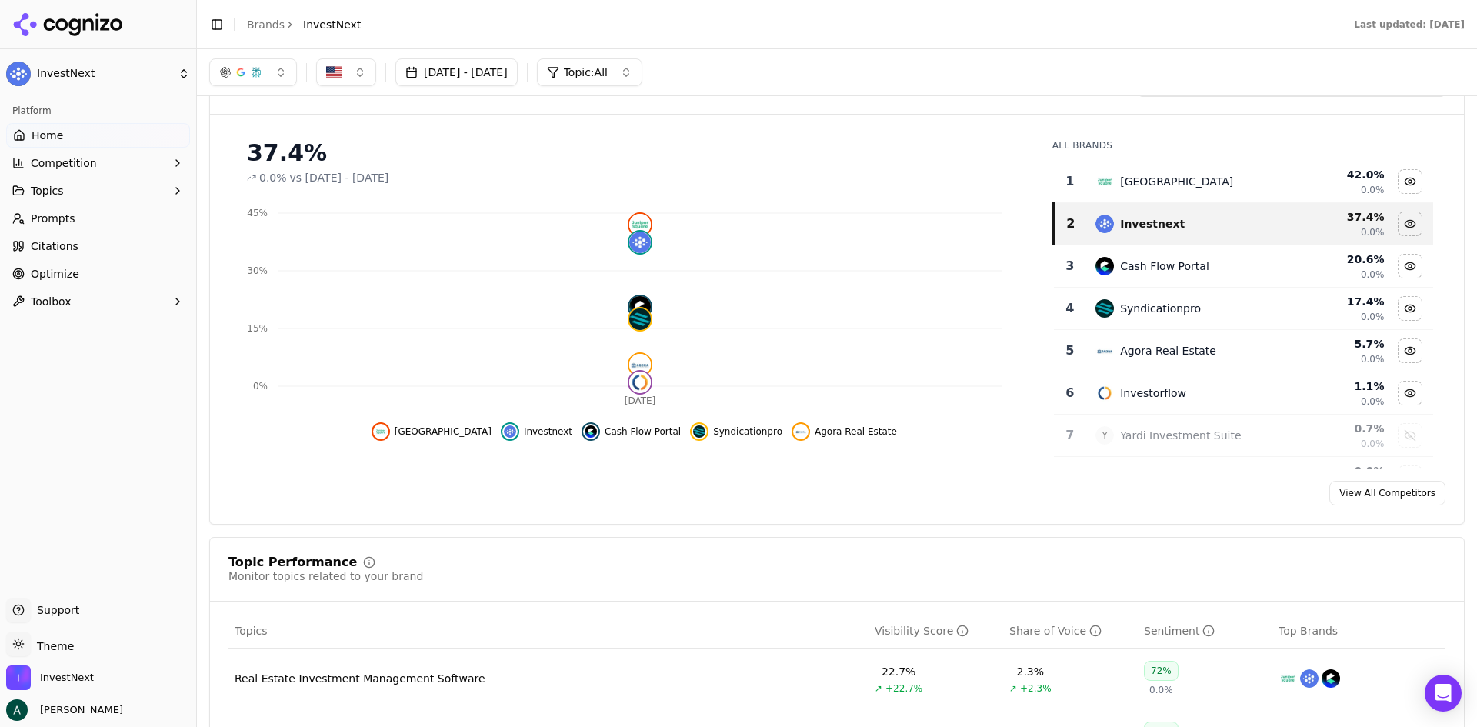
click at [163, 165] on button "Competition" at bounding box center [98, 163] width 184 height 25
click at [53, 213] on span "X-Ray" at bounding box center [99, 212] width 134 height 15
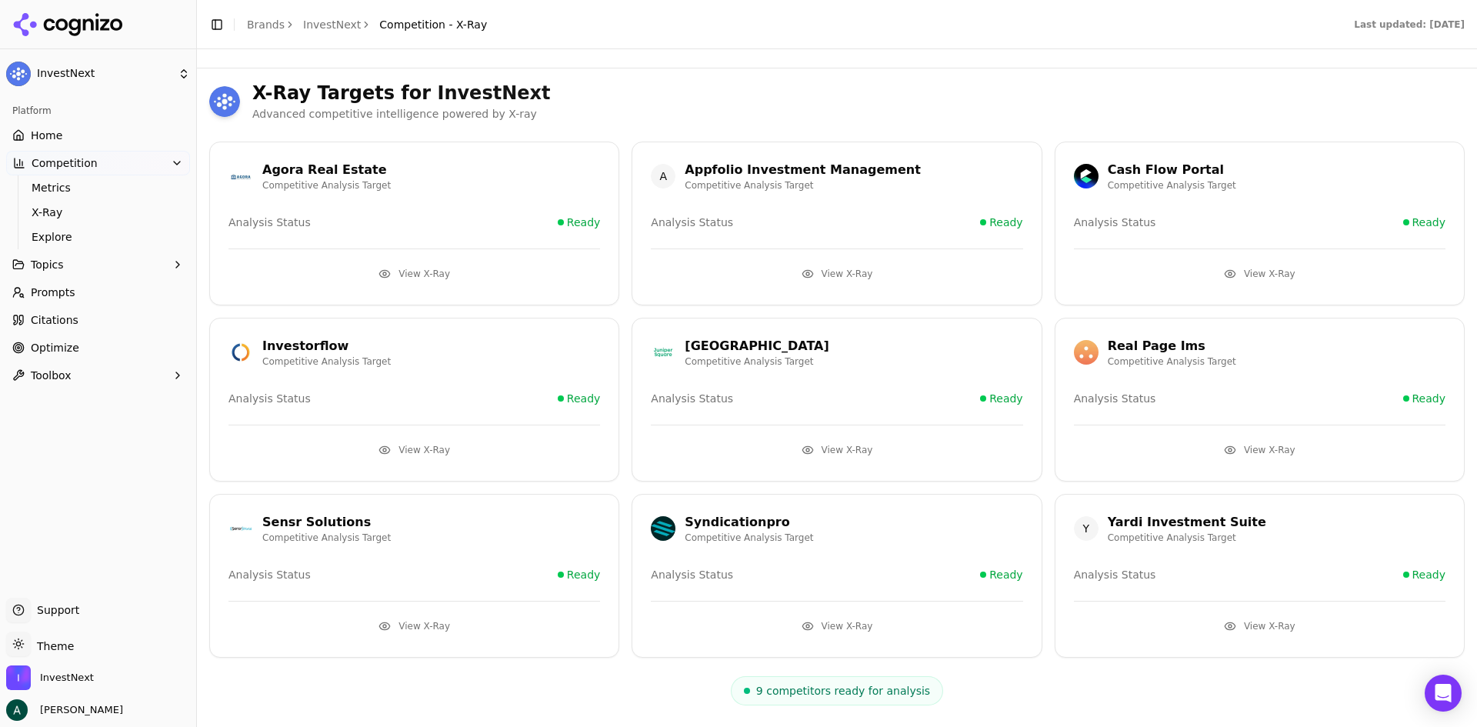
click at [338, 161] on div "Agora Real Estate" at bounding box center [326, 170] width 128 height 18
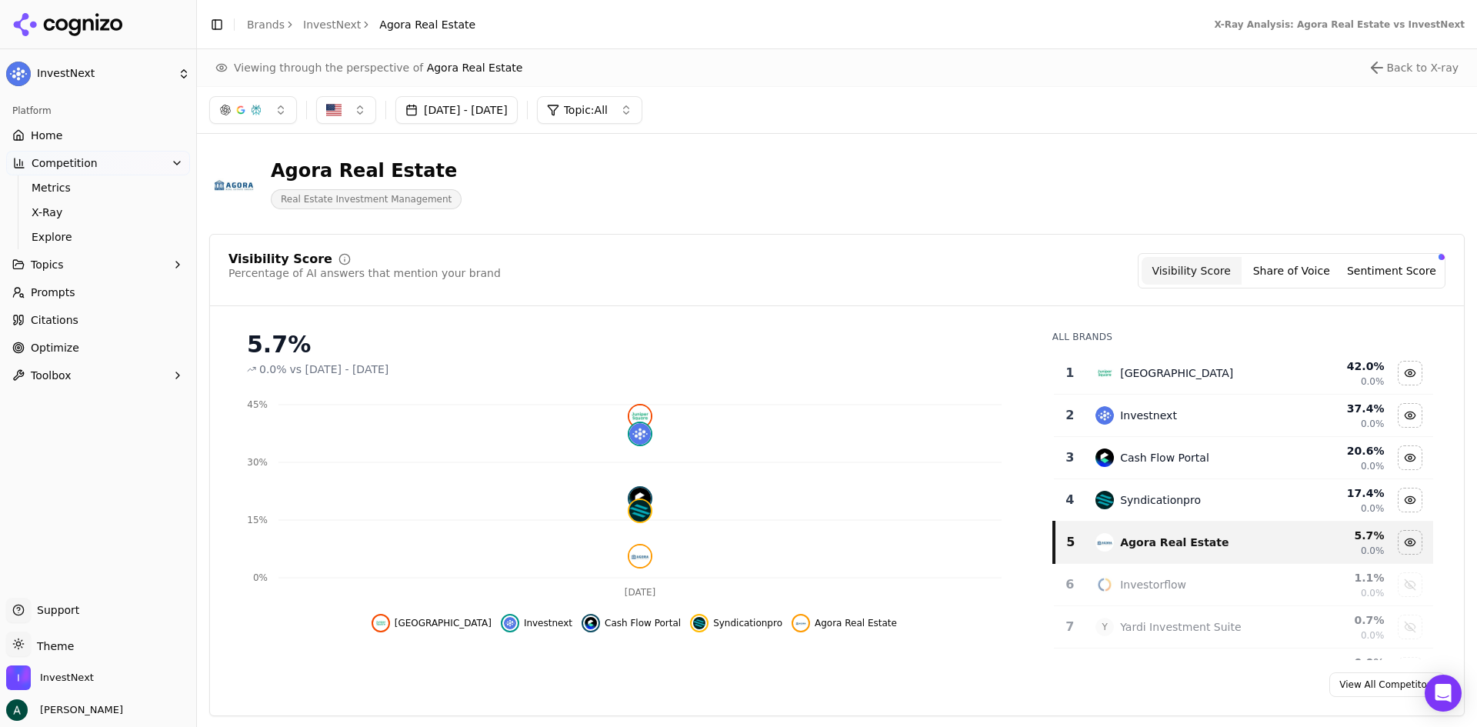
click at [149, 162] on button "Competition" at bounding box center [98, 163] width 184 height 25
click at [64, 172] on button "Competition" at bounding box center [98, 163] width 184 height 25
click at [73, 185] on span "Metrics" at bounding box center [99, 187] width 134 height 15
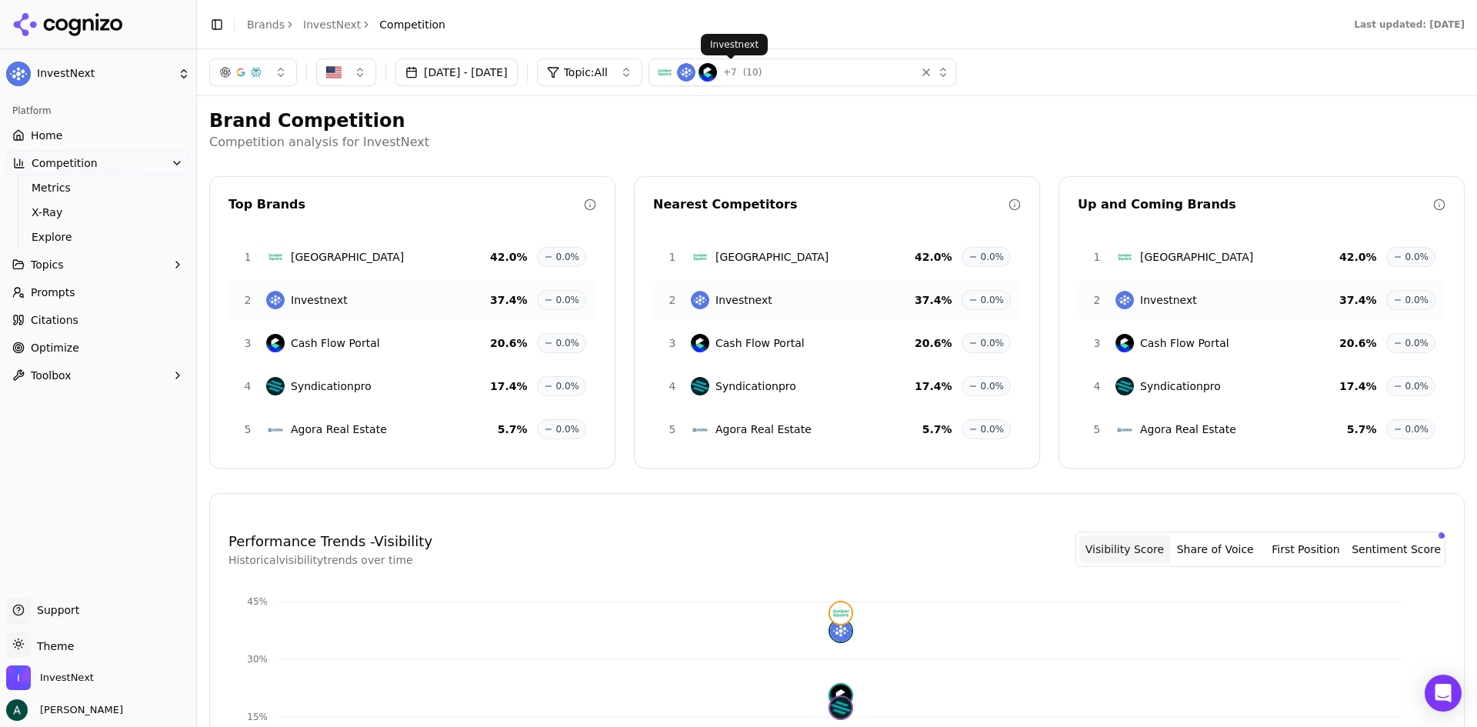
click at [934, 72] on div "button" at bounding box center [925, 72] width 15 height 15
click at [949, 72] on div "button" at bounding box center [933, 72] width 31 height 15
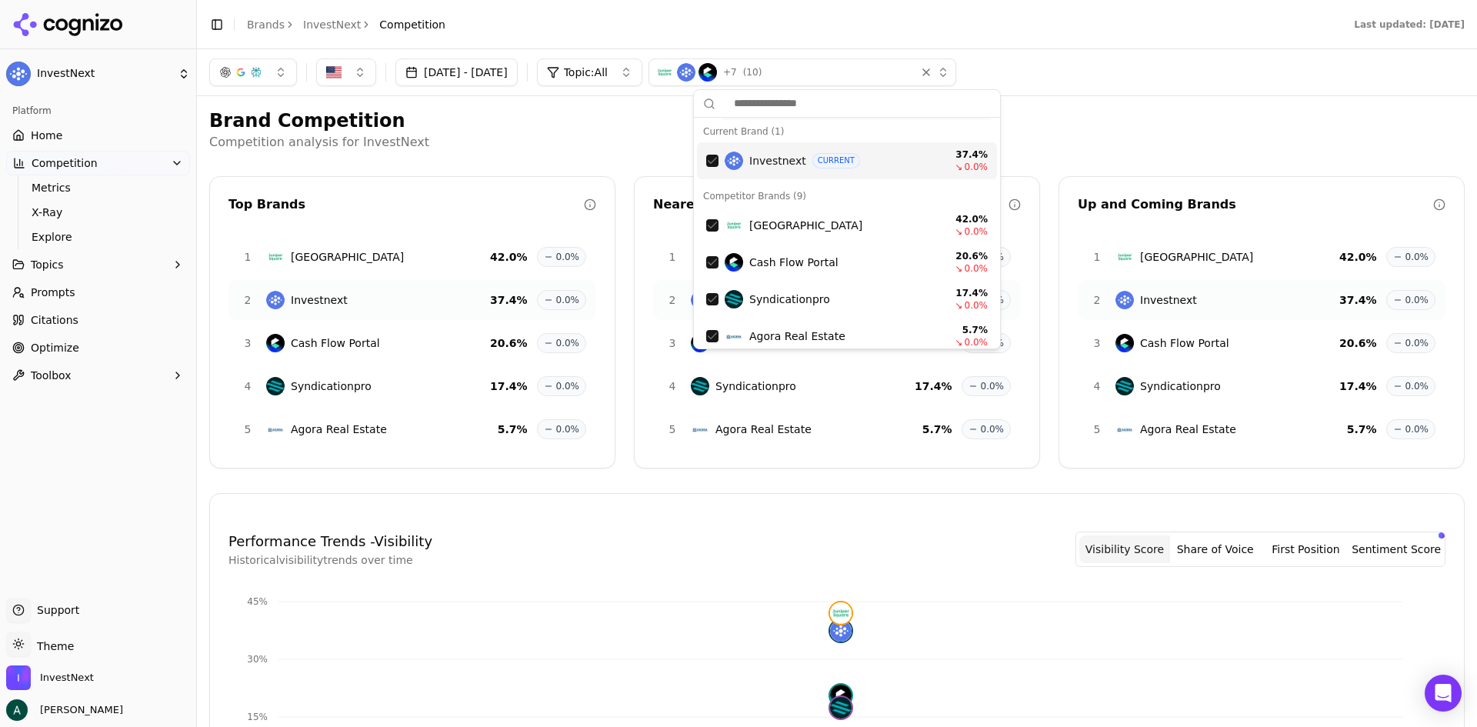
click at [800, 107] on input "text" at bounding box center [855, 103] width 269 height 31
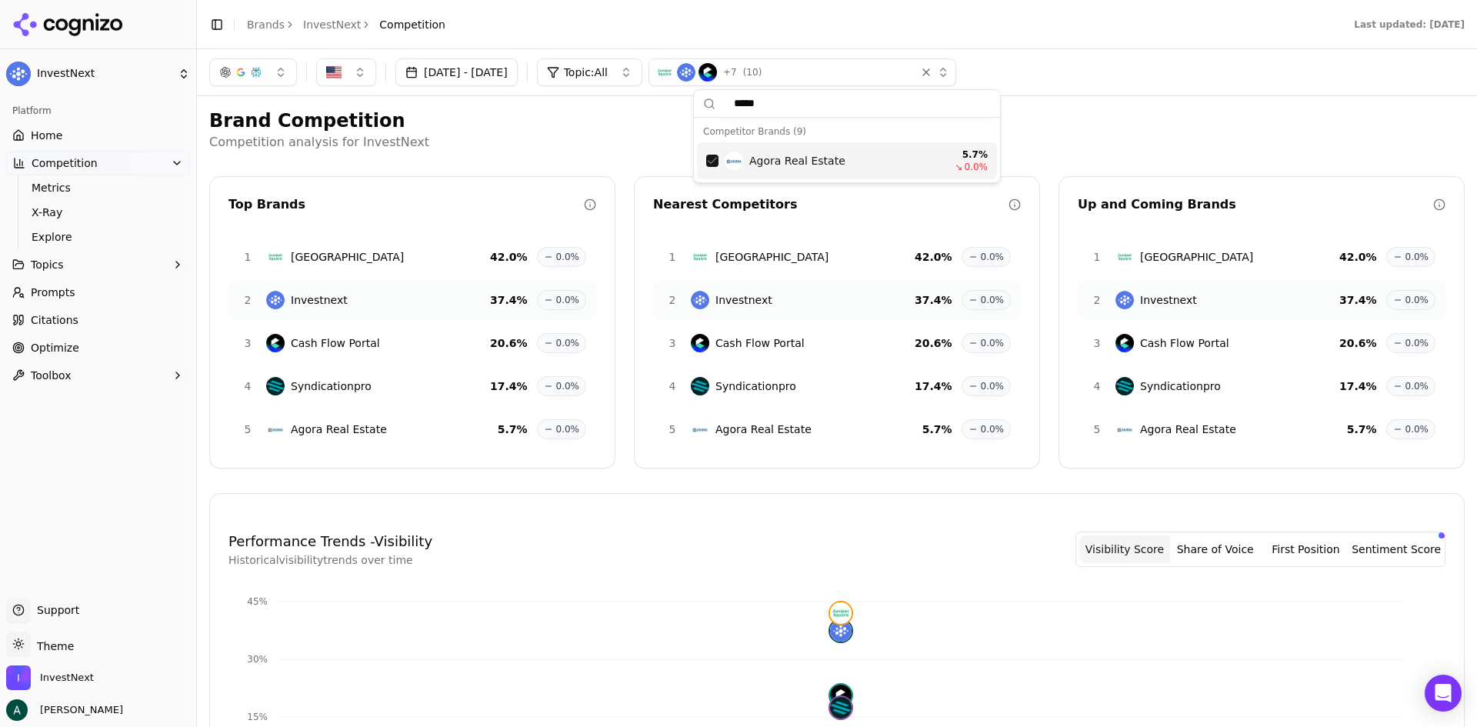
type input "*****"
click at [1181, 115] on h2 "Brand Competition" at bounding box center [836, 120] width 1255 height 25
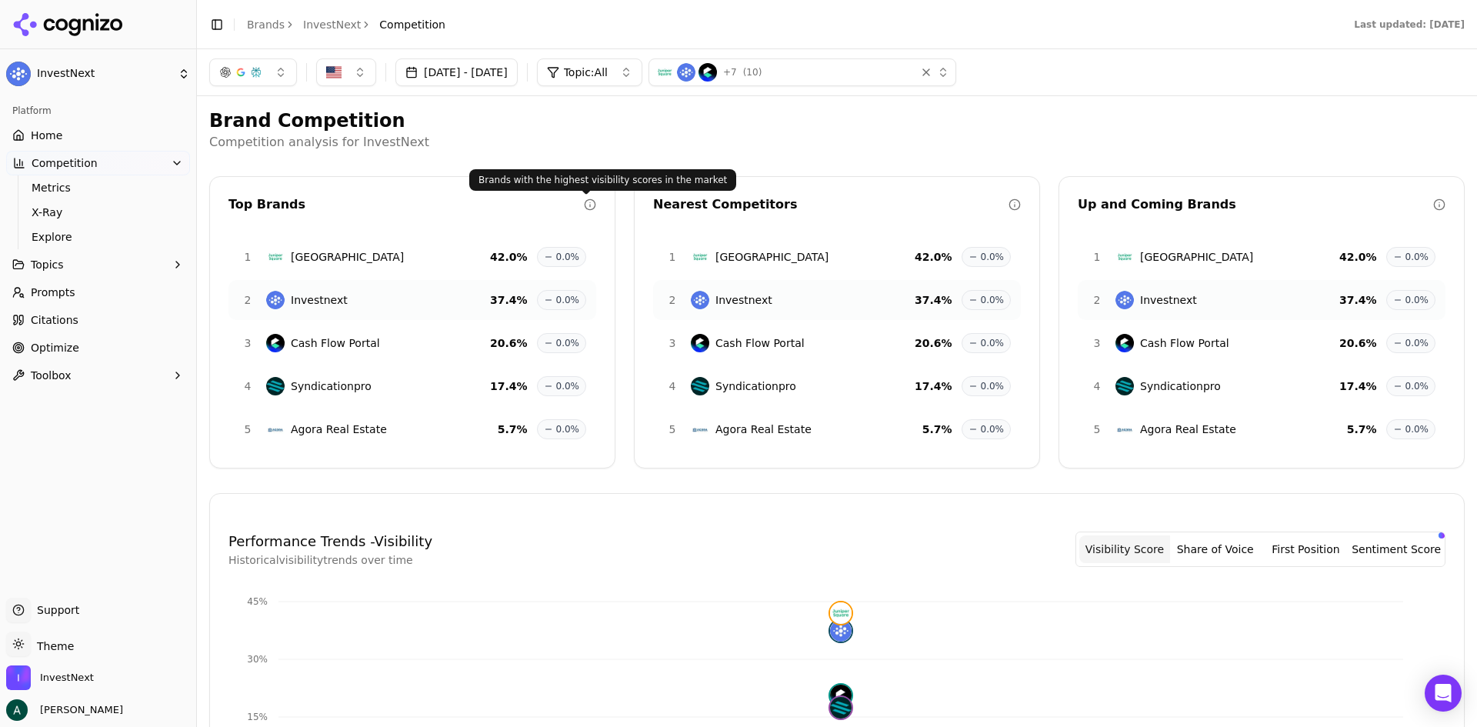
click at [584, 203] on icon at bounding box center [590, 204] width 12 height 12
click at [279, 74] on button "button" at bounding box center [253, 72] width 88 height 28
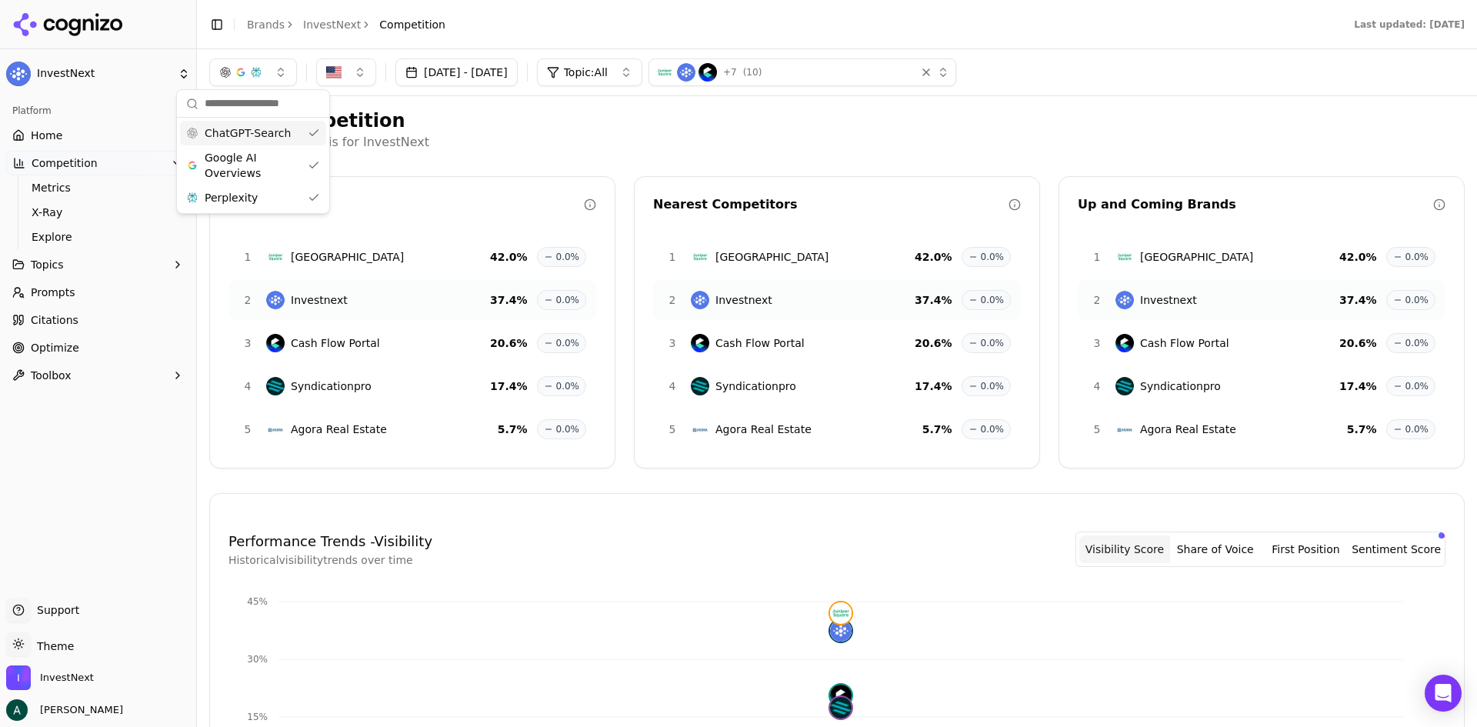
click at [726, 155] on div "Brand Competition Competition analysis for InvestNext Top Brands 1 Juniper Squa…" at bounding box center [836, 642] width 1255 height 1069
click at [871, 72] on div "+ 7 ( 10 )" at bounding box center [782, 72] width 254 height 18
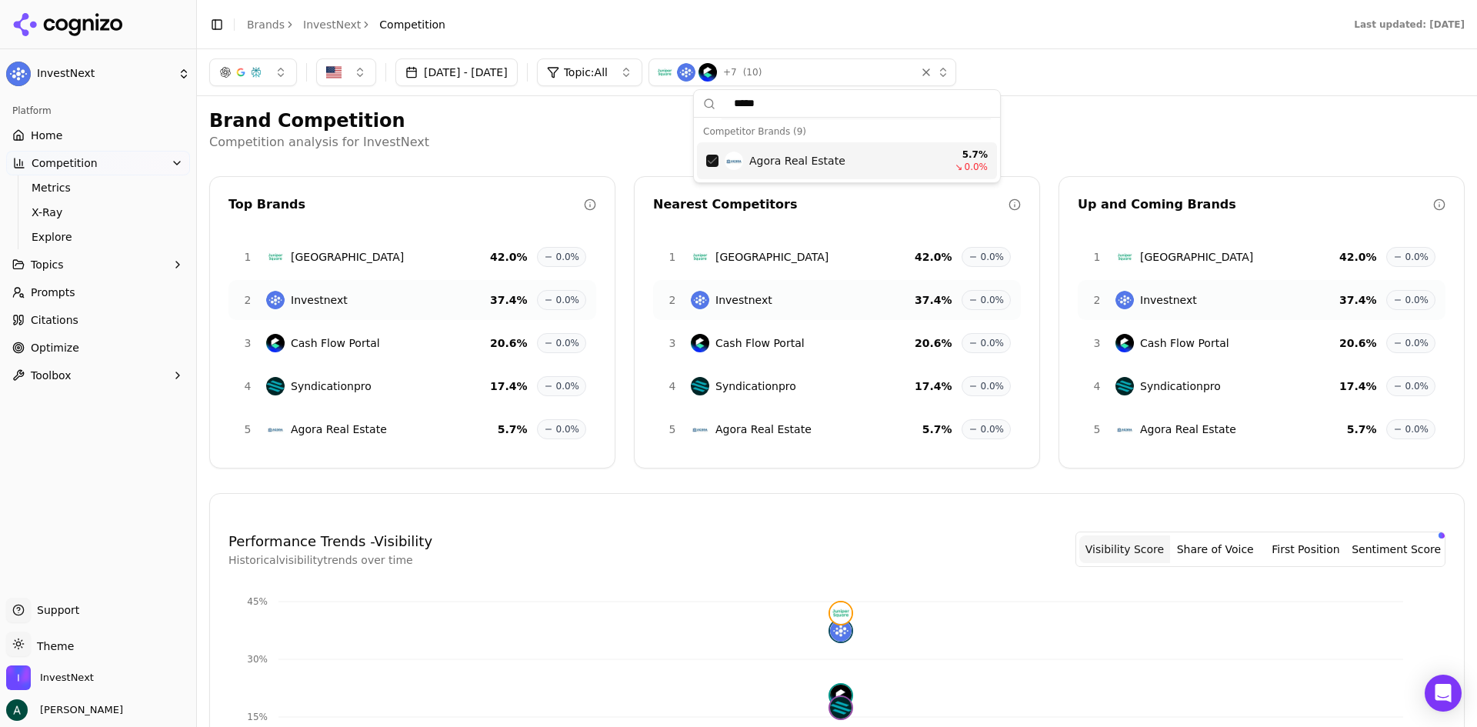
click at [814, 163] on span "Agora Real Estate" at bounding box center [797, 160] width 96 height 15
click at [488, 130] on h2 "Brand Competition" at bounding box center [836, 120] width 1255 height 25
click at [821, 78] on div "+ 7 ( 10 )" at bounding box center [782, 72] width 254 height 18
click at [799, 112] on input "*****" at bounding box center [855, 103] width 269 height 31
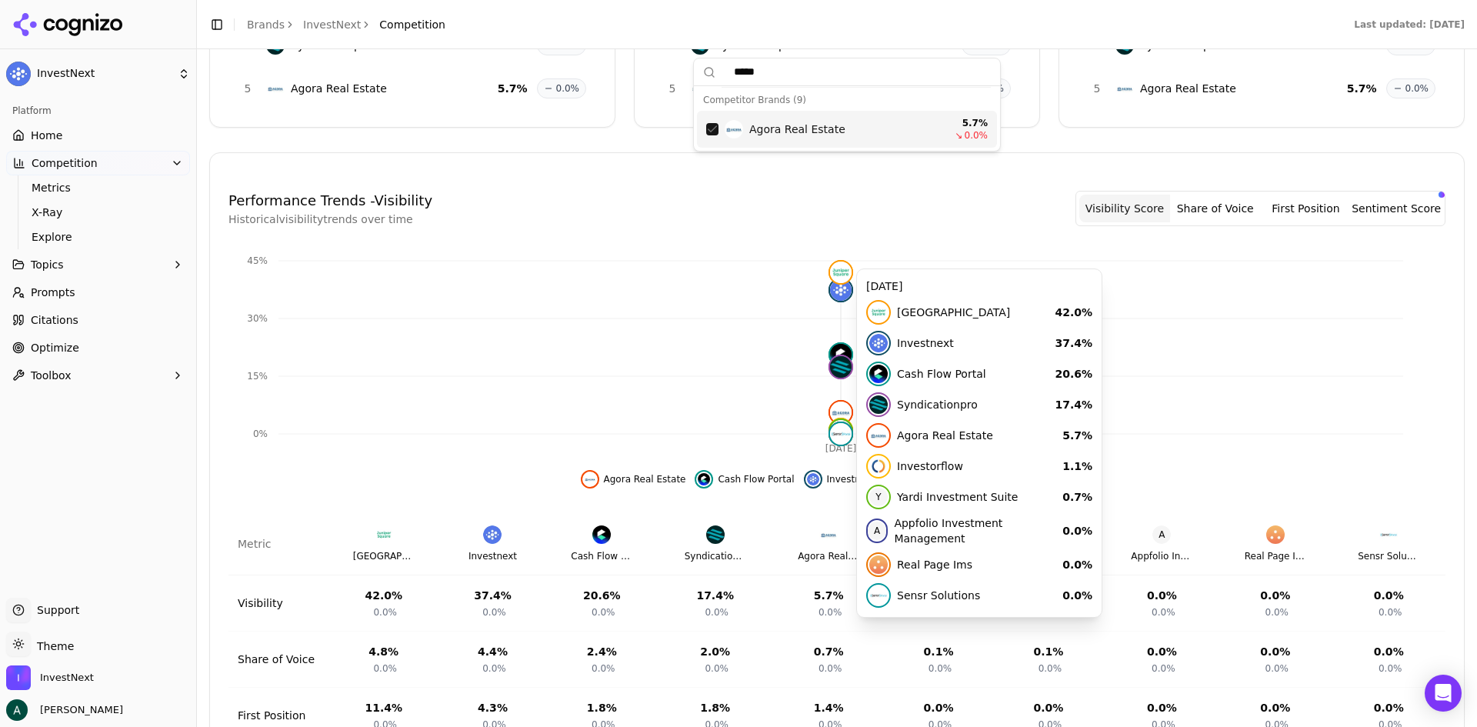
scroll to position [463, 0]
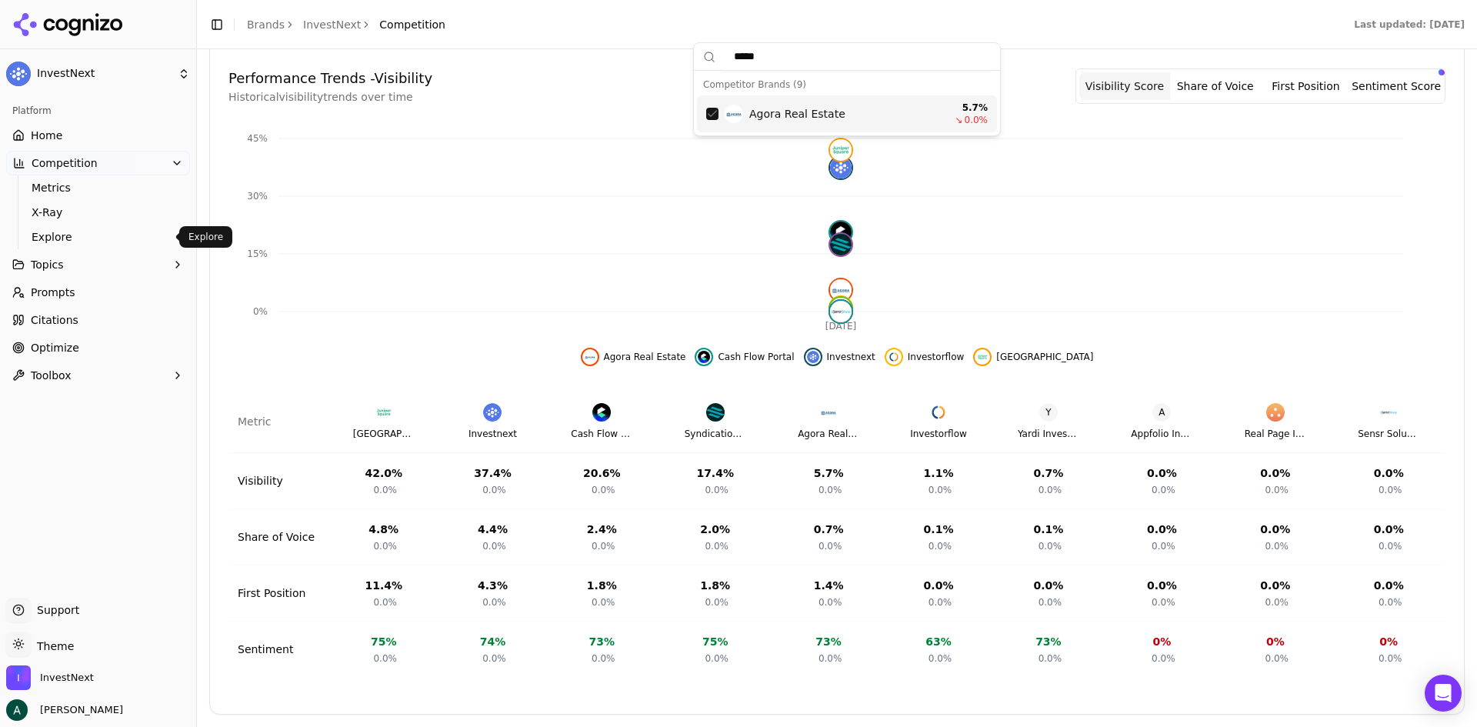
click at [115, 235] on span "Explore" at bounding box center [99, 236] width 134 height 15
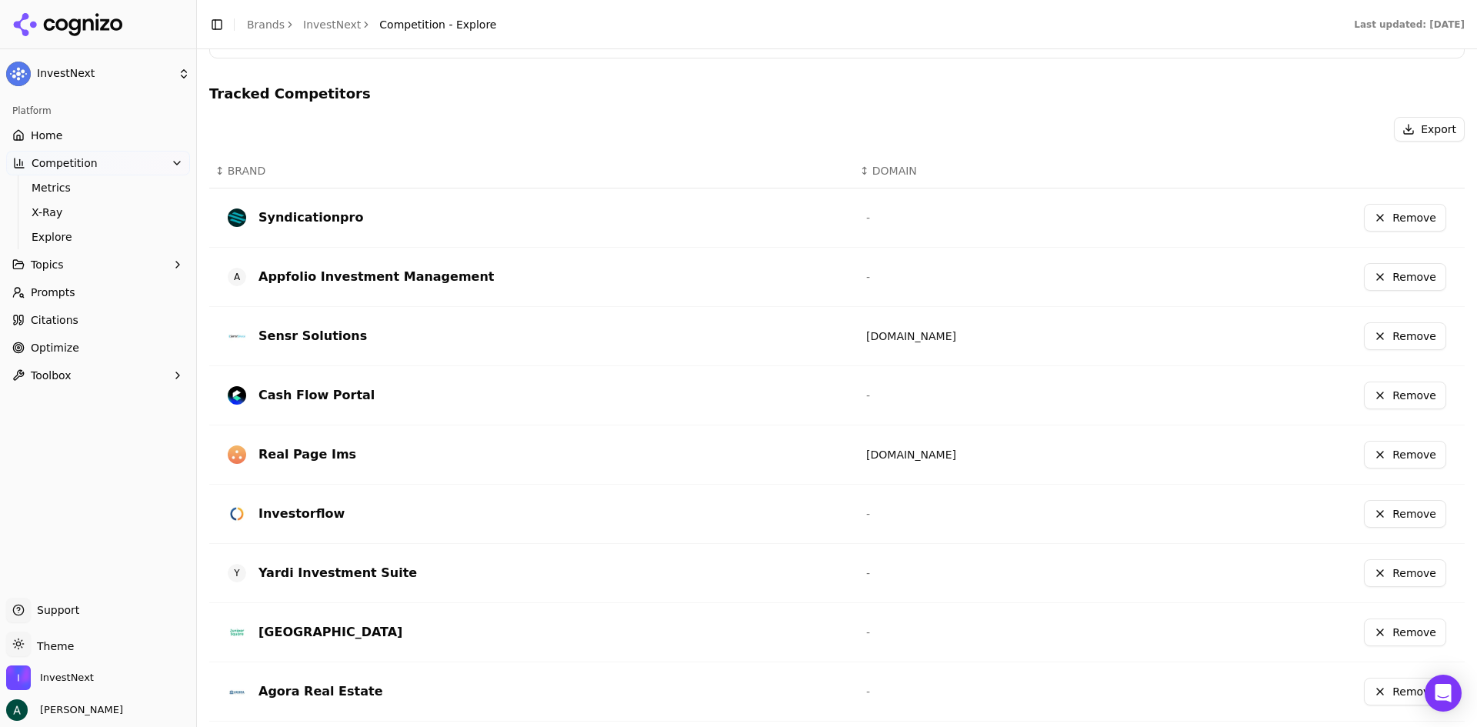
scroll to position [371, 0]
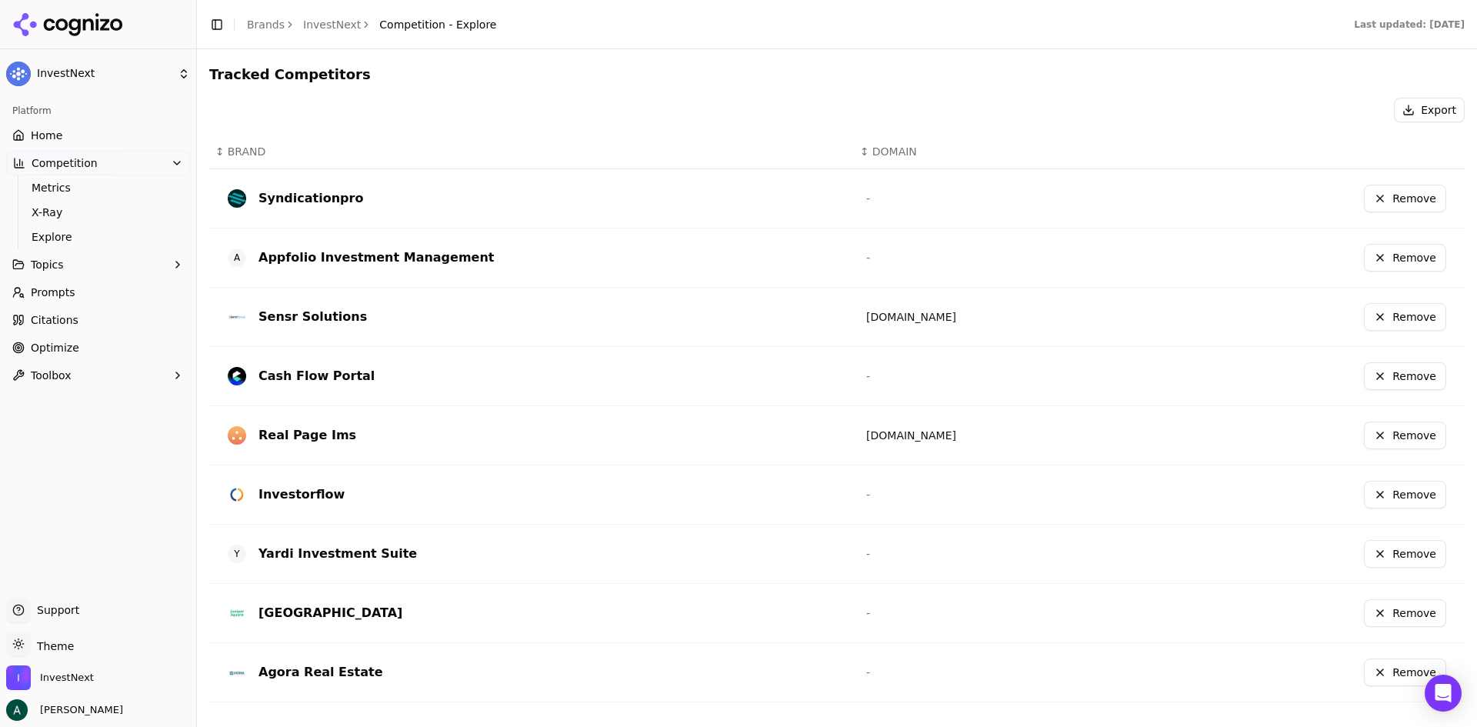
click at [1181, 561] on button "Remove" at bounding box center [1405, 672] width 82 height 28
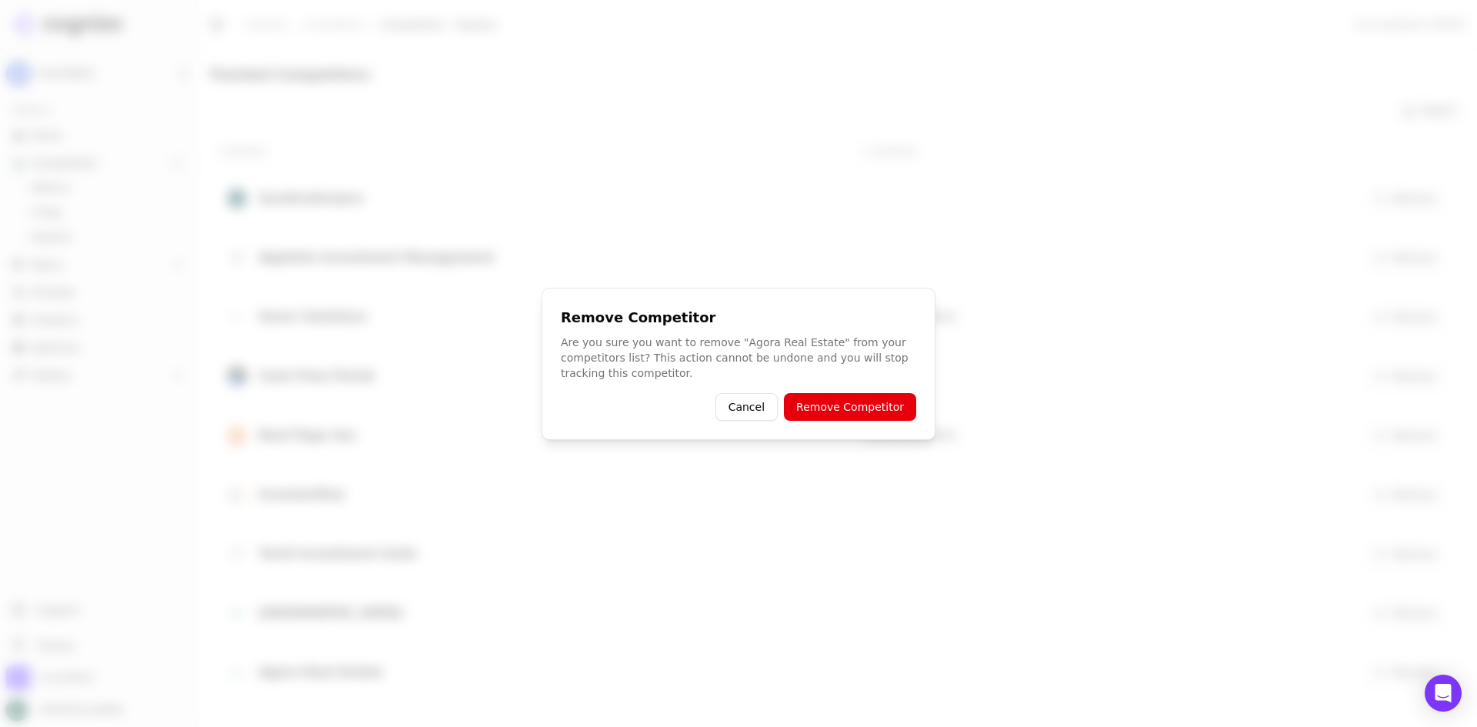
click at [837, 402] on button "Remove Competitor" at bounding box center [850, 407] width 132 height 28
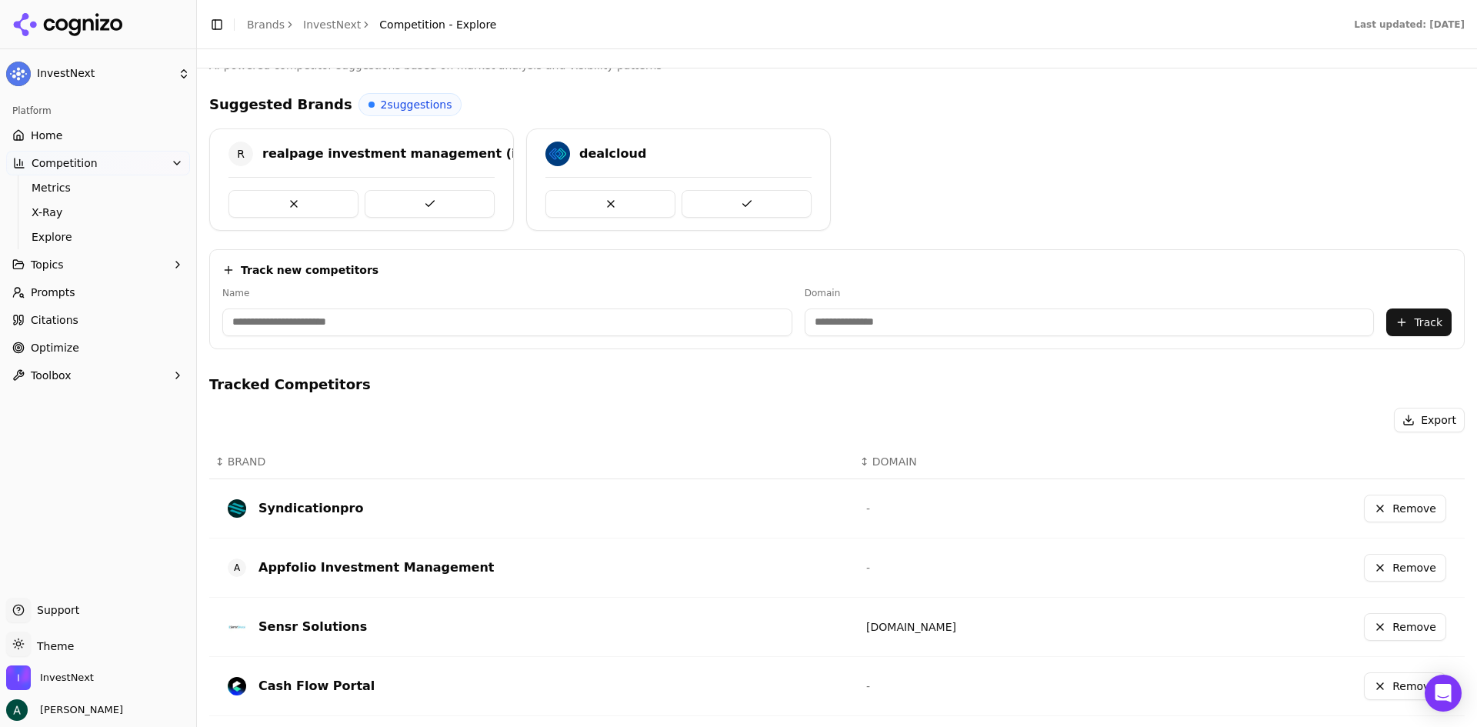
scroll to position [0, 0]
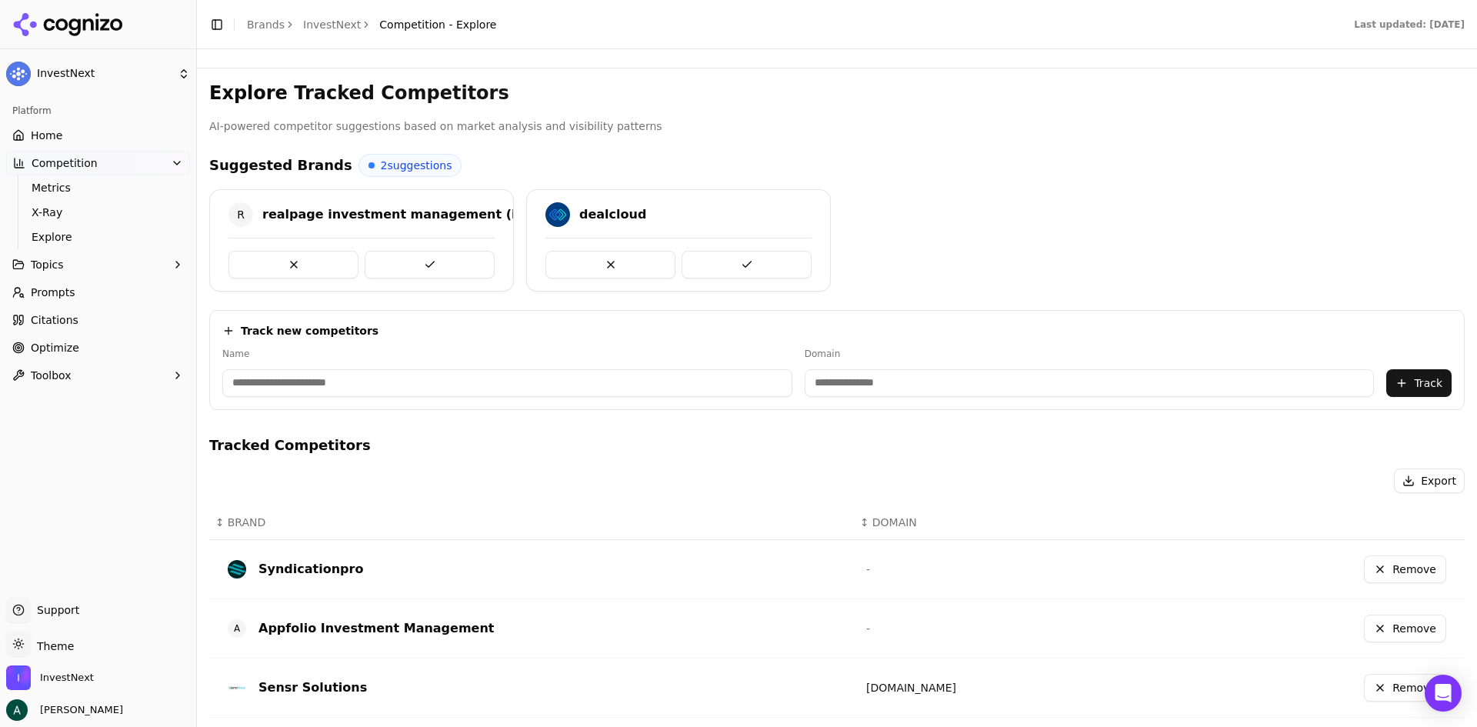
click at [314, 384] on input at bounding box center [507, 383] width 570 height 28
type input "********"
click at [797, 381] on input at bounding box center [1015, 383] width 520 height 28
type input "**********"
drag, startPoint x: 309, startPoint y: 387, endPoint x: 135, endPoint y: 389, distance: 174.6
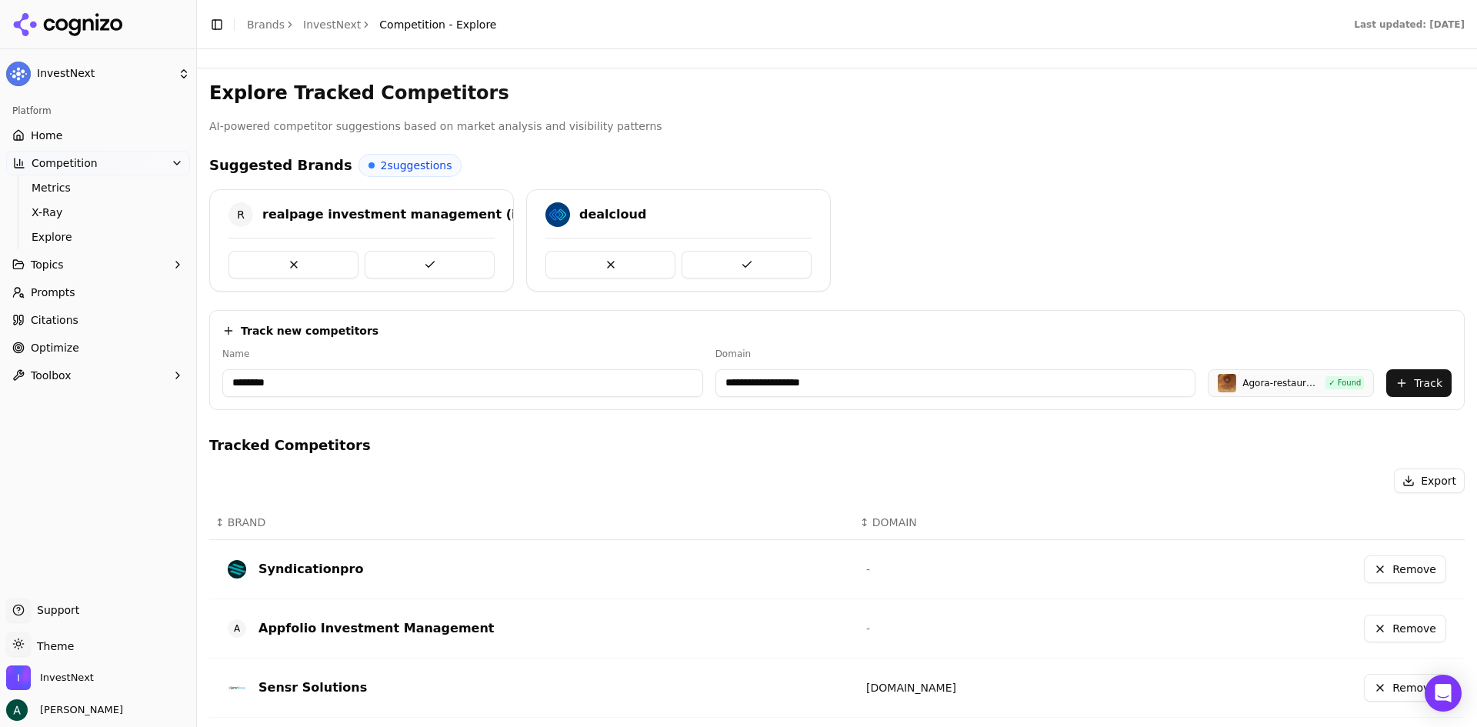
click at [135, 389] on div "**********" at bounding box center [738, 363] width 1477 height 727
type input "**********"
click at [743, 375] on input "**********" at bounding box center [955, 383] width 481 height 28
drag, startPoint x: 858, startPoint y: 372, endPoint x: 681, endPoint y: 375, distance: 176.9
click at [680, 375] on div "**********" at bounding box center [836, 372] width 1229 height 49
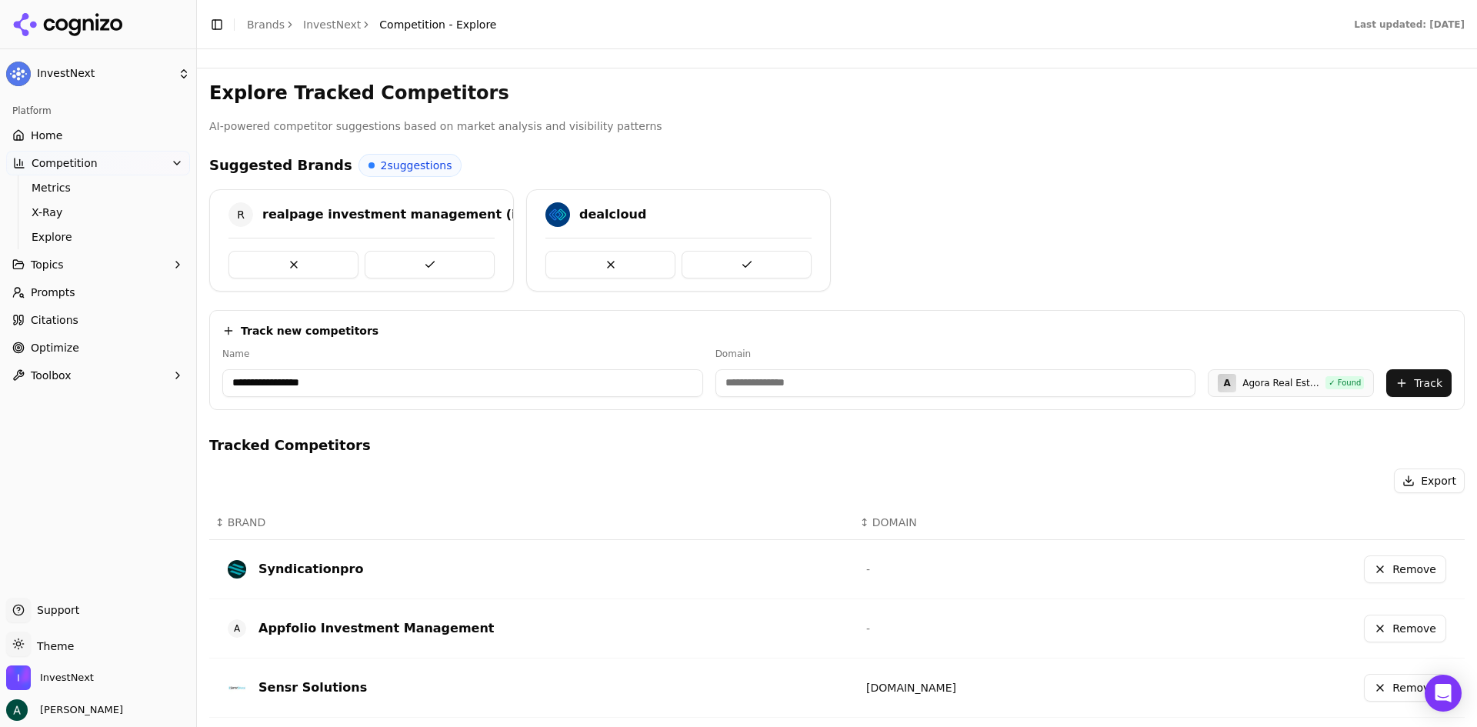
click at [800, 386] on input at bounding box center [955, 383] width 481 height 28
click at [865, 330] on div "Track new competitors" at bounding box center [836, 330] width 1229 height 15
click at [815, 374] on input at bounding box center [955, 383] width 481 height 28
paste input "*********"
type input "**********"
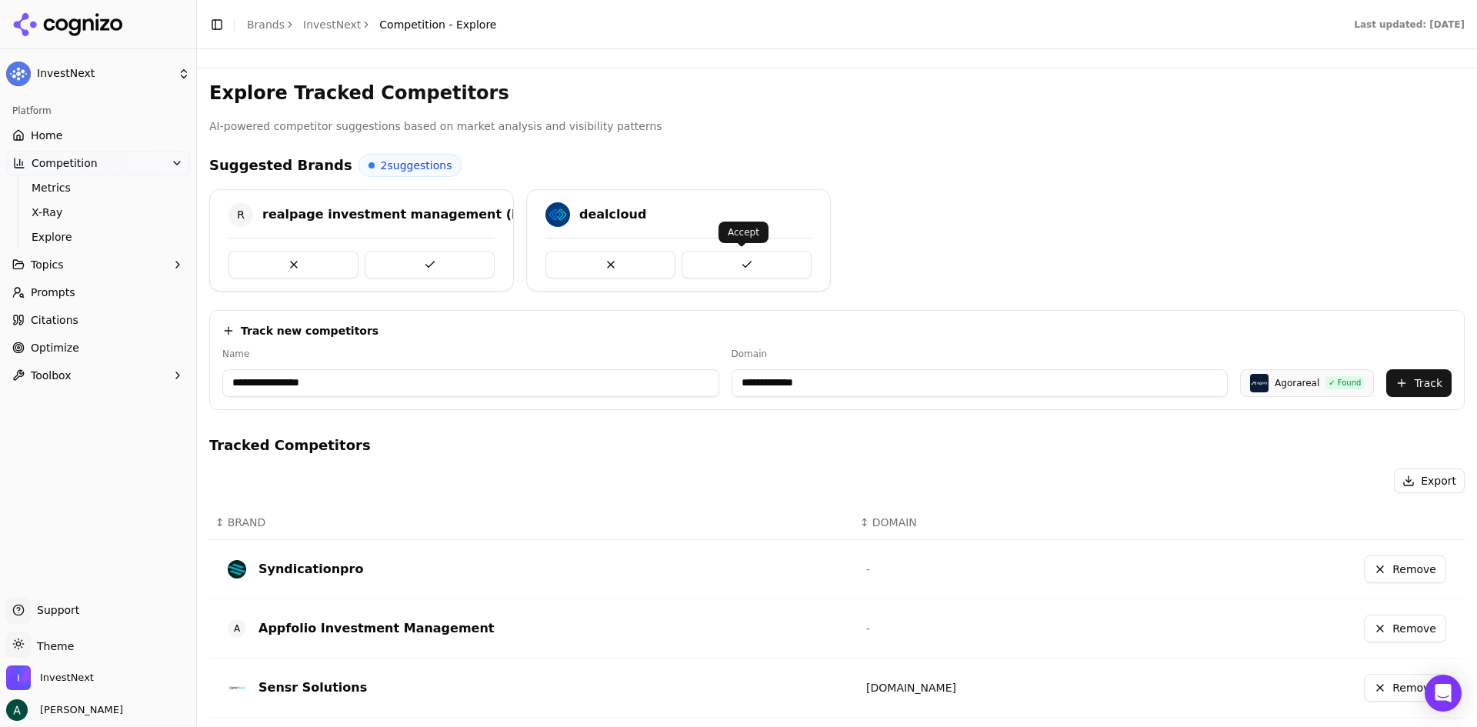
click at [1181, 359] on label "Domain" at bounding box center [979, 354] width 497 height 12
click at [1181, 385] on button "Track" at bounding box center [1418, 383] width 65 height 28
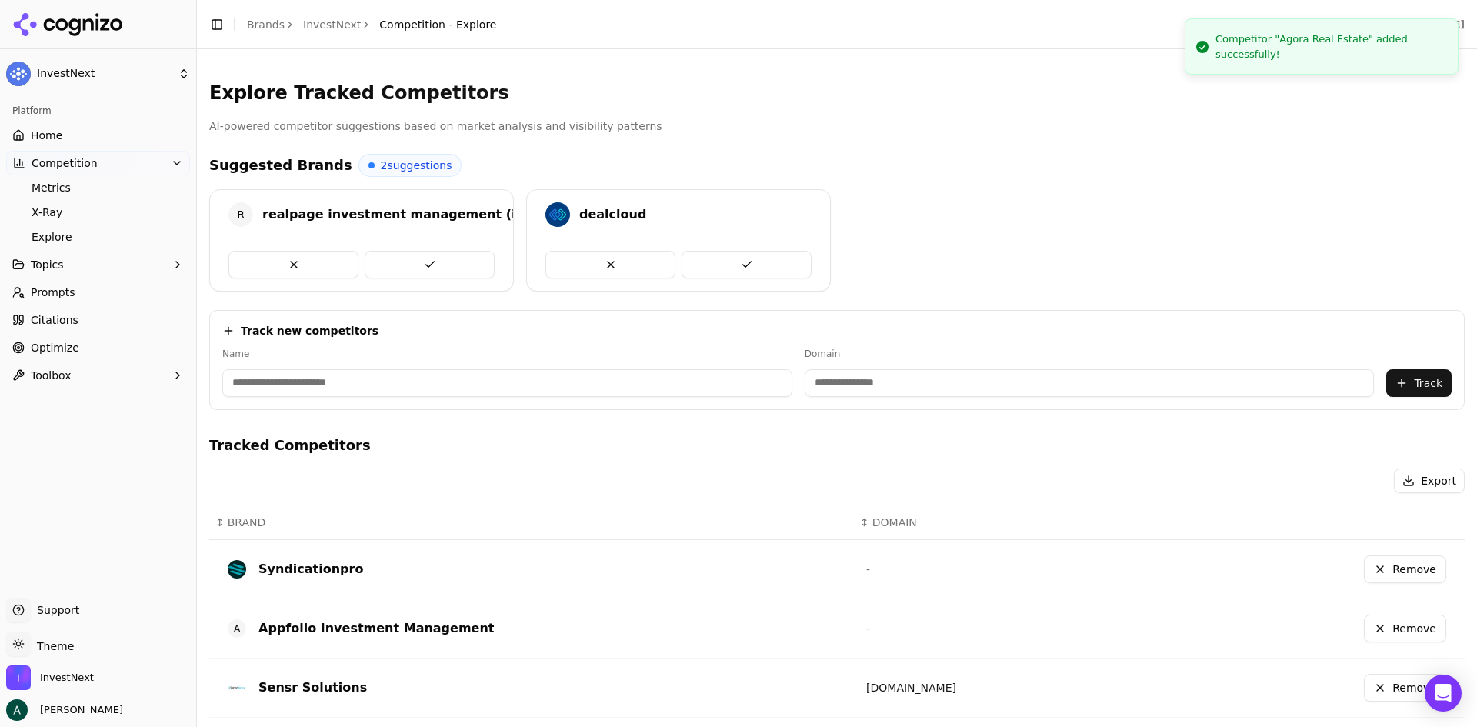
click at [63, 138] on link "Home" at bounding box center [98, 135] width 184 height 25
